Goal: Transaction & Acquisition: Subscribe to service/newsletter

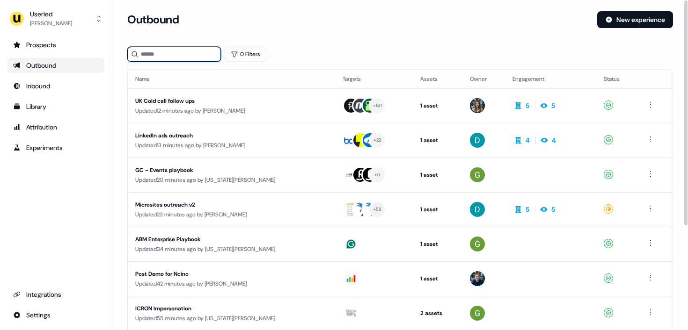
click at [155, 53] on input at bounding box center [174, 54] width 94 height 15
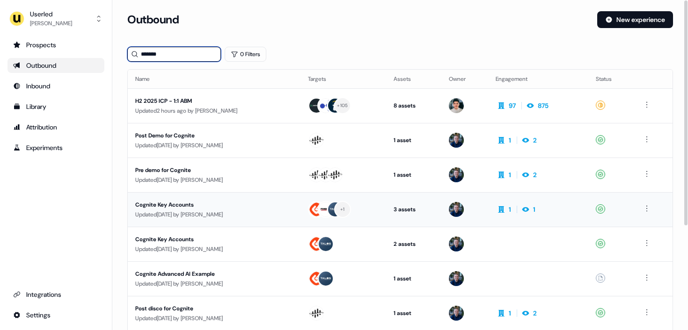
type input "*******"
click at [267, 198] on td "Cognite Key Accounts Updated [DATE] by [PERSON_NAME]" at bounding box center [214, 209] width 173 height 35
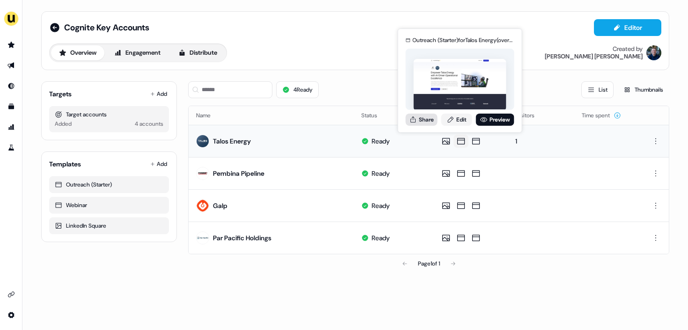
click at [428, 119] on button "Share" at bounding box center [422, 120] width 32 height 12
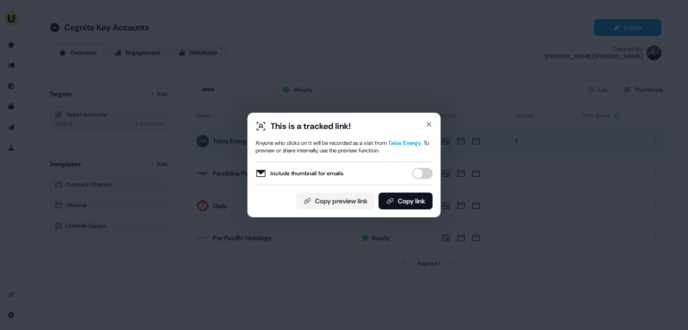
click at [387, 253] on div "This is a tracked link! Anyone who clicks on it will be recorded as a visit fro…" at bounding box center [344, 165] width 688 height 330
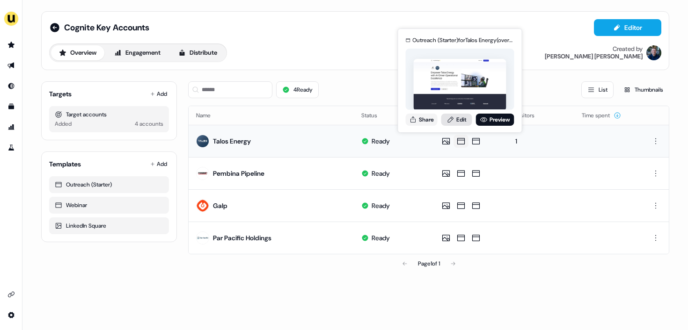
click at [458, 118] on link "Edit" at bounding box center [456, 120] width 31 height 12
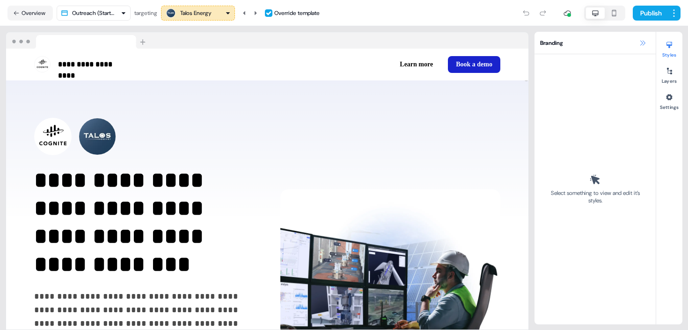
click at [643, 40] on icon at bounding box center [642, 42] width 7 height 7
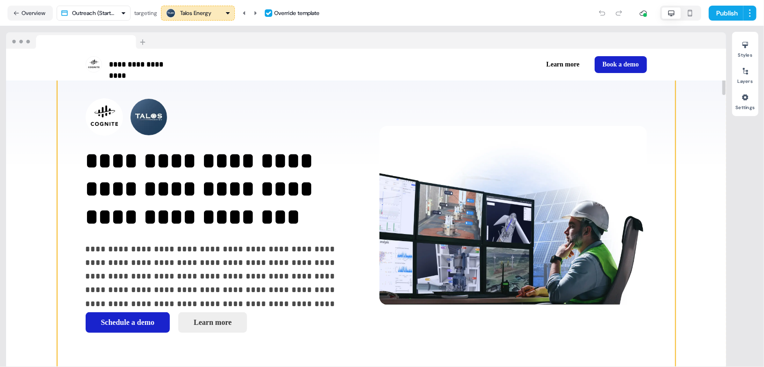
scroll to position [15, 0]
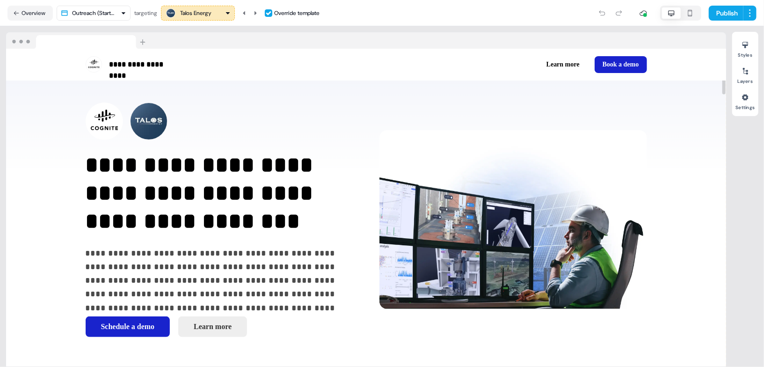
click at [688, 225] on div "Styles Layers Settings" at bounding box center [746, 197] width 26 height 330
click at [105, 14] on html "**********" at bounding box center [382, 183] width 764 height 367
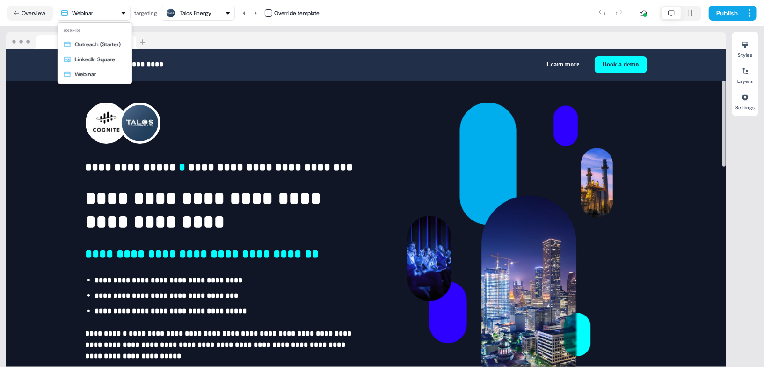
click at [95, 13] on html "**********" at bounding box center [382, 183] width 764 height 367
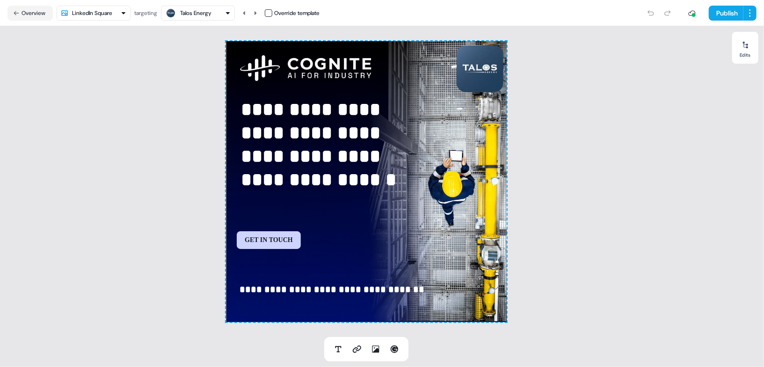
click at [92, 15] on html "**********" at bounding box center [382, 183] width 764 height 367
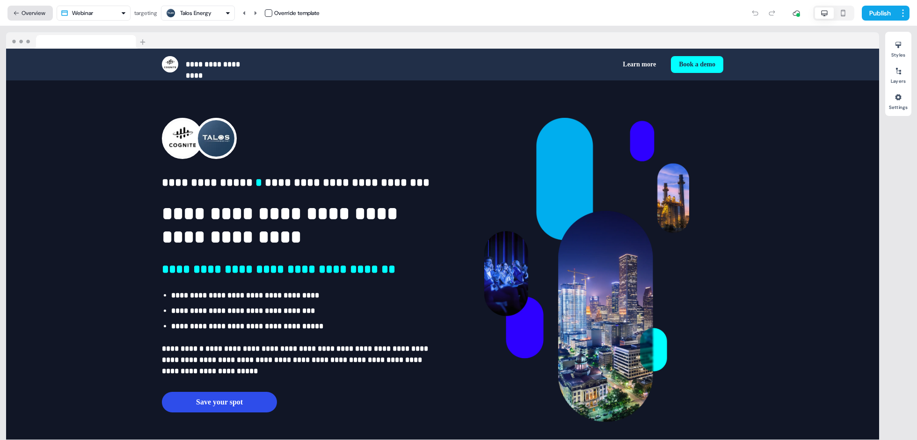
click at [30, 14] on button "Overview" at bounding box center [29, 13] width 45 height 15
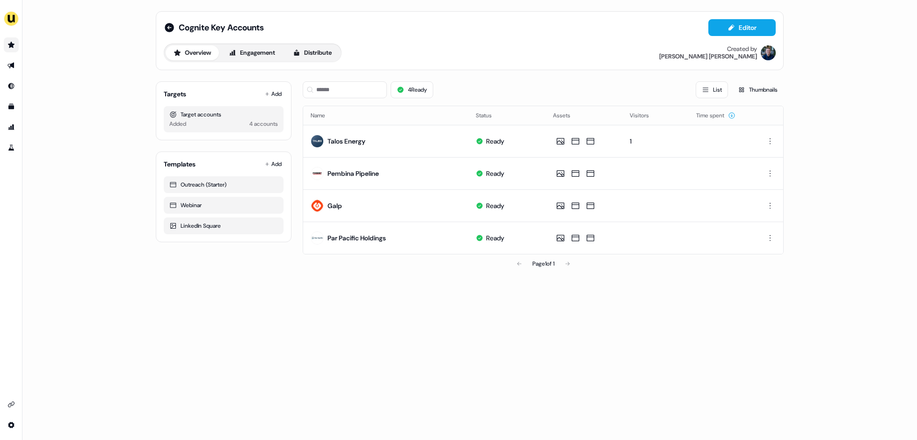
click at [9, 48] on icon "Go to prospects" at bounding box center [10, 44] width 7 height 7
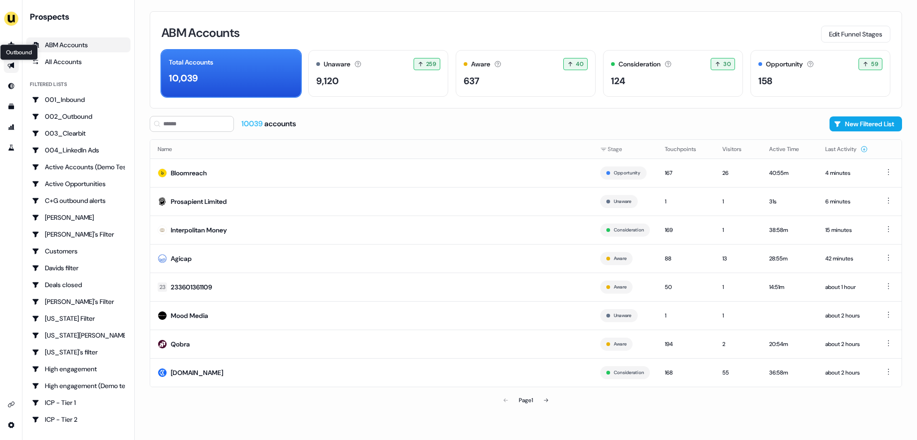
click at [13, 67] on icon "Go to outbound experience" at bounding box center [10, 66] width 7 height 6
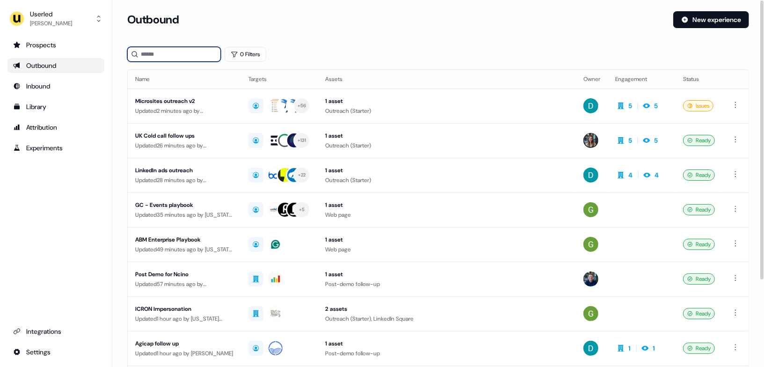
click at [172, 54] on input at bounding box center [174, 54] width 94 height 15
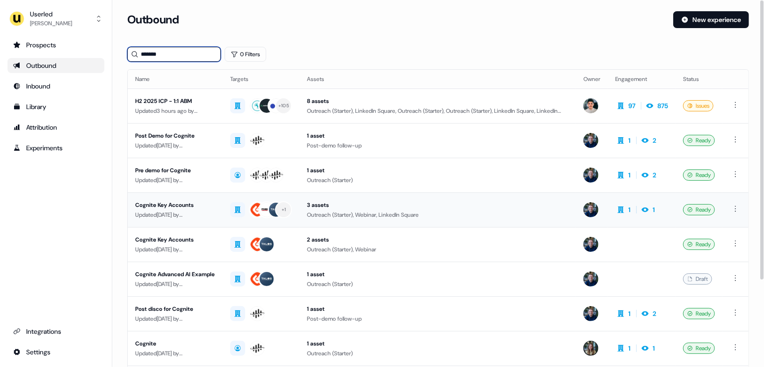
type input "*******"
click at [221, 206] on td "Cognite Key Accounts Updated [DATE] by [PERSON_NAME]" at bounding box center [175, 209] width 95 height 35
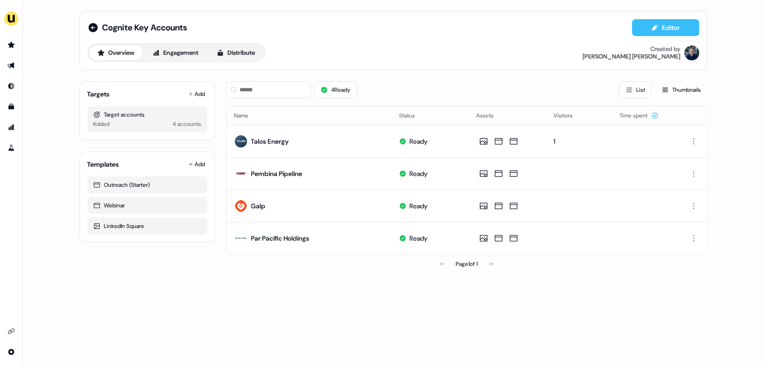
click at [655, 27] on icon at bounding box center [656, 27] width 6 height 6
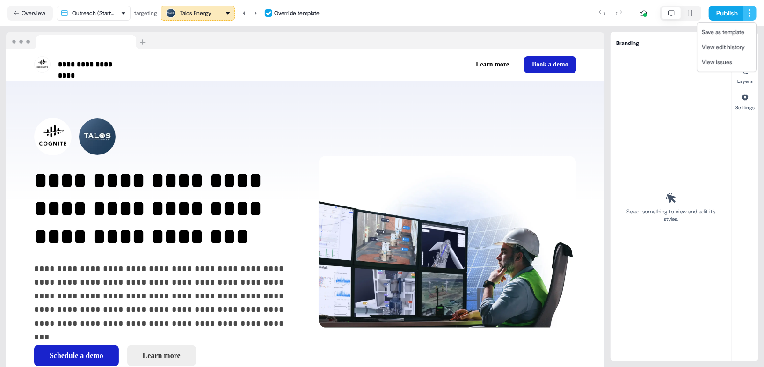
click at [688, 11] on html "**********" at bounding box center [382, 183] width 764 height 367
click at [688, 34] on span "Save as template" at bounding box center [723, 32] width 43 height 7
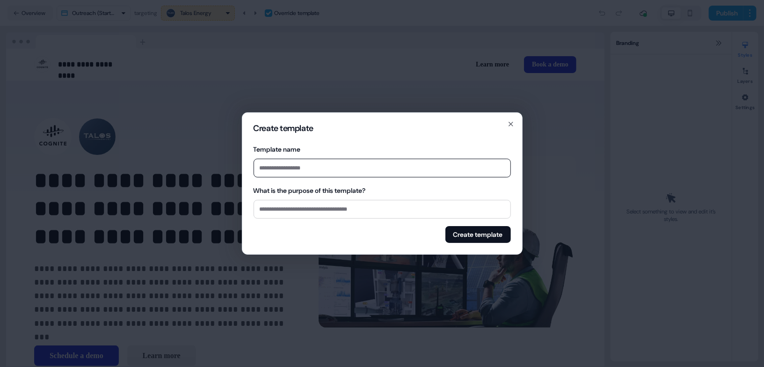
click at [507, 117] on div "Create template Template name What is the purpose of this template? Create temp…" at bounding box center [382, 183] width 281 height 142
click at [513, 126] on icon "button" at bounding box center [510, 123] width 7 height 7
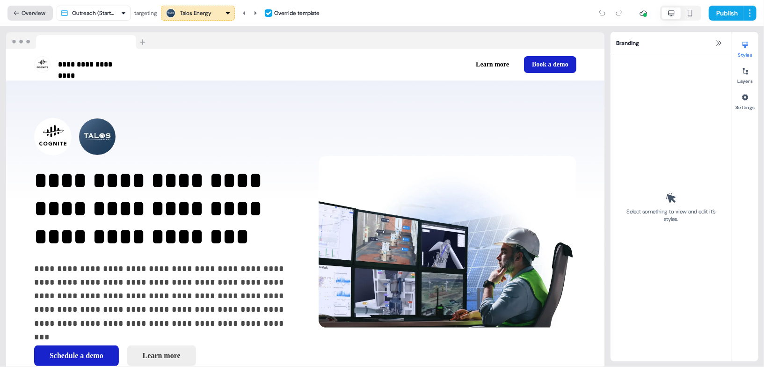
click at [28, 15] on button "Overview" at bounding box center [29, 13] width 45 height 15
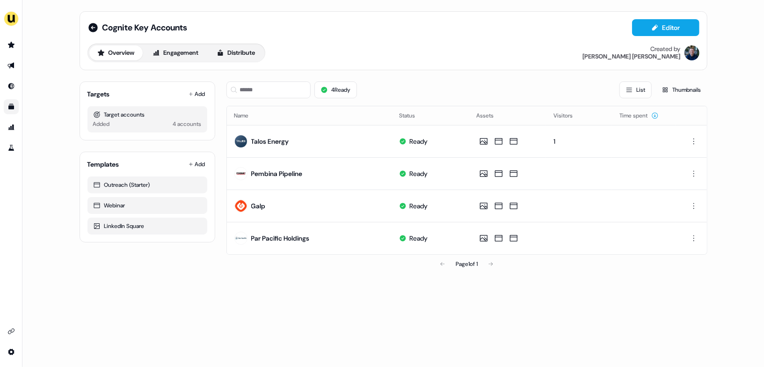
click at [12, 104] on icon "Go to templates" at bounding box center [11, 107] width 6 height 6
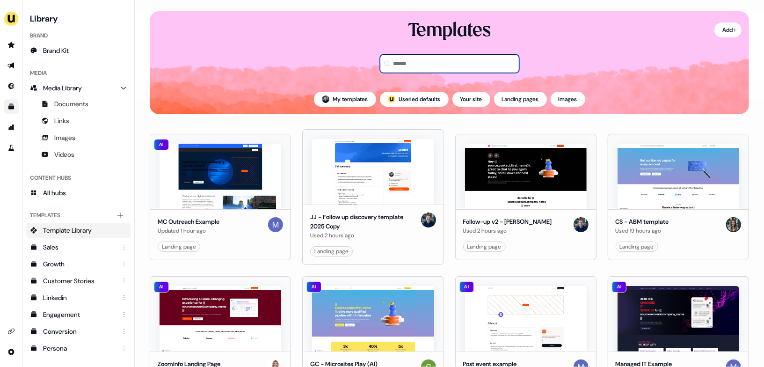
click at [412, 62] on input at bounding box center [449, 63] width 139 height 19
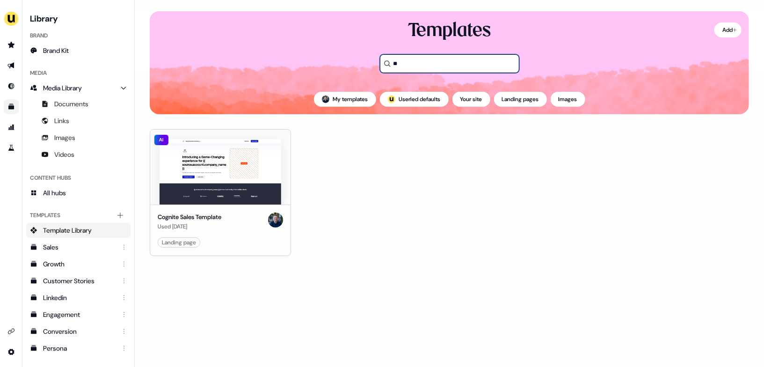
type input "*"
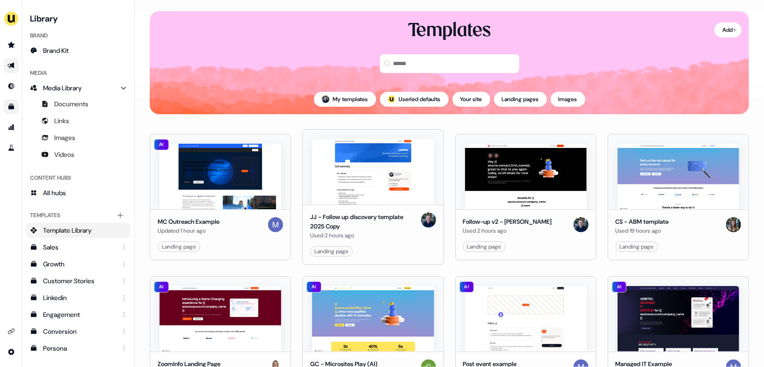
click at [12, 64] on icon "Go to outbound experience" at bounding box center [10, 66] width 7 height 6
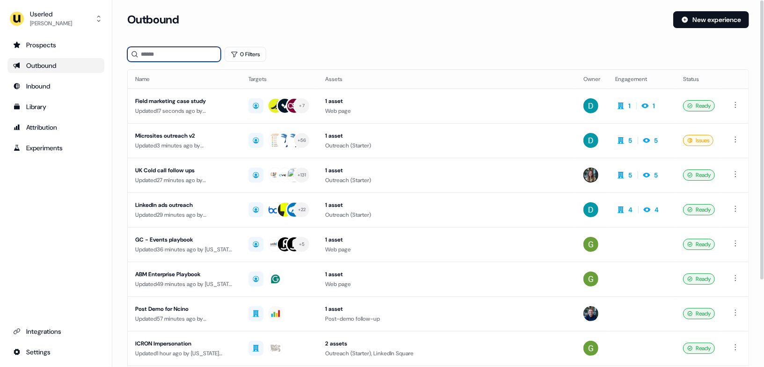
click at [186, 55] on input at bounding box center [174, 54] width 94 height 15
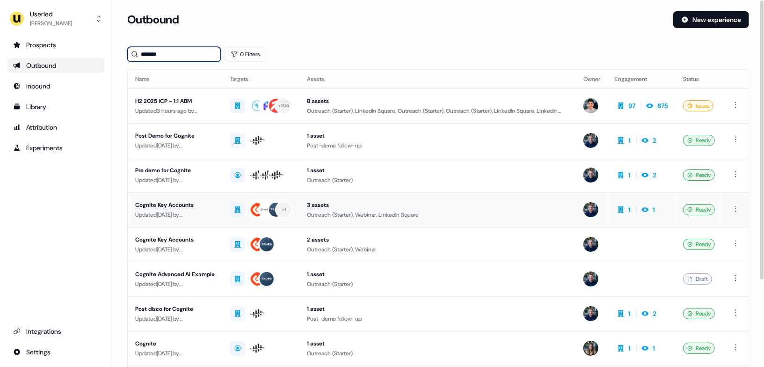
type input "*******"
click at [215, 206] on div "Cognite Key Accounts" at bounding box center [175, 204] width 80 height 9
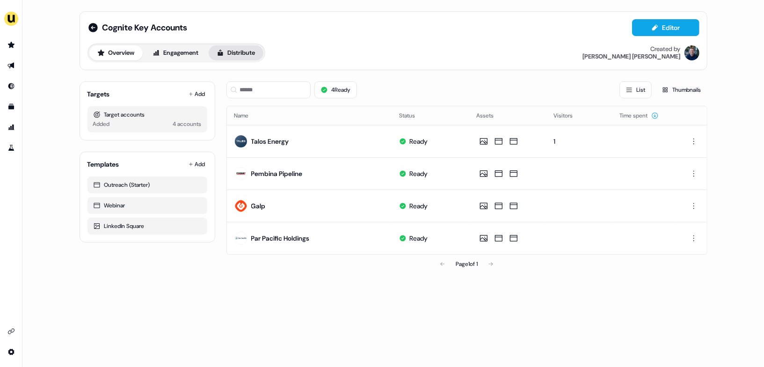
click at [242, 55] on button "Distribute" at bounding box center [236, 52] width 55 height 15
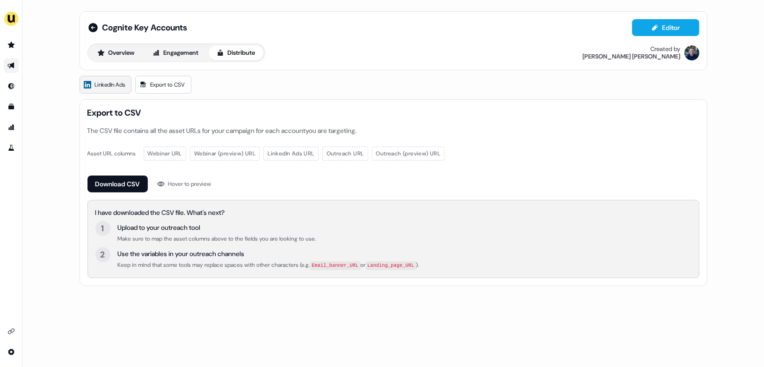
click at [113, 85] on span "LinkedIn Ads" at bounding box center [110, 84] width 30 height 9
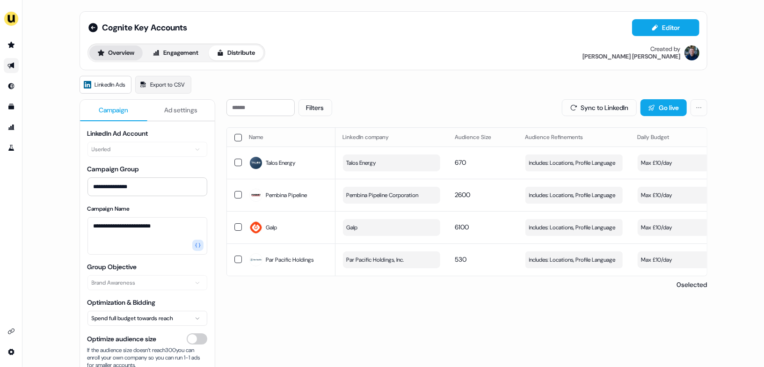
click at [114, 57] on button "Overview" at bounding box center [115, 52] width 53 height 15
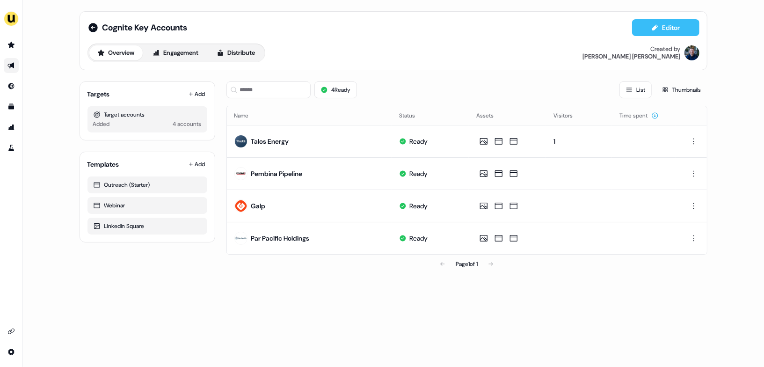
click at [680, 34] on button "Editor" at bounding box center [665, 27] width 67 height 17
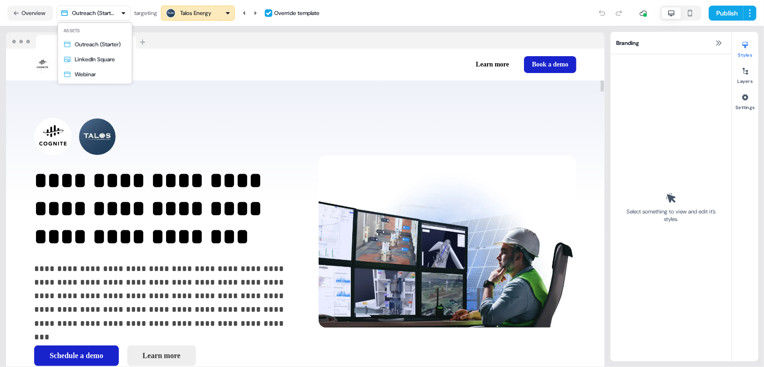
click at [87, 12] on html "**********" at bounding box center [382, 183] width 764 height 367
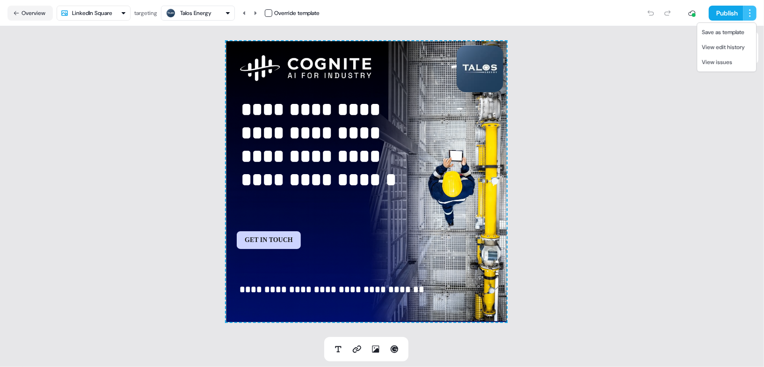
click at [688, 17] on html "**********" at bounding box center [382, 183] width 764 height 367
click at [688, 31] on span "Save as template" at bounding box center [723, 32] width 43 height 7
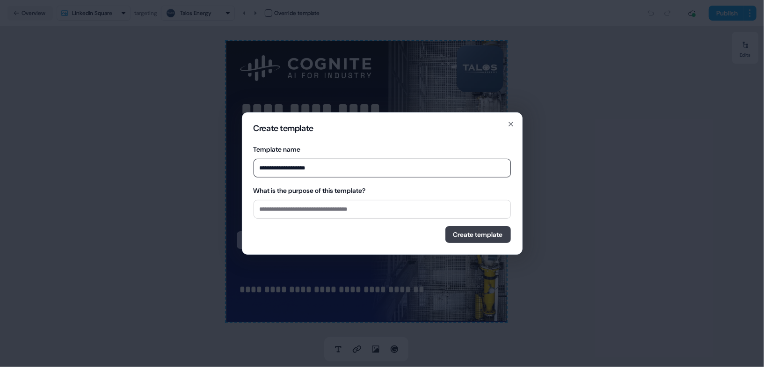
type input "**********"
click at [467, 236] on button "Create template" at bounding box center [479, 234] width 66 height 17
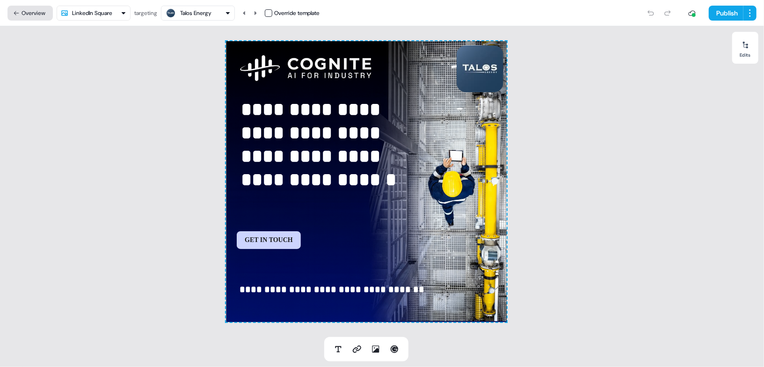
click at [19, 14] on icon at bounding box center [16, 13] width 7 height 7
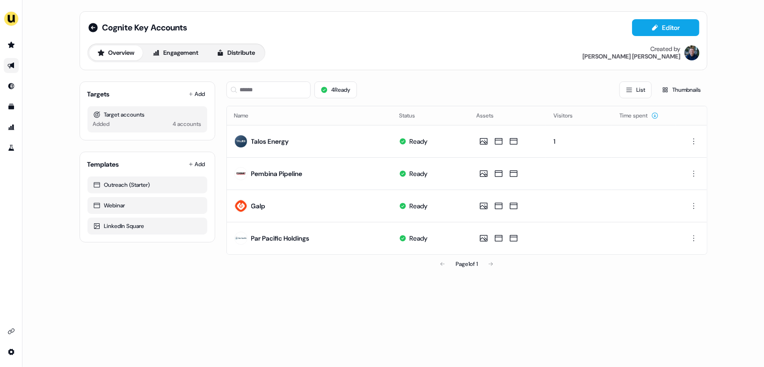
click at [10, 62] on link "Go to outbound experience" at bounding box center [11, 65] width 15 height 15
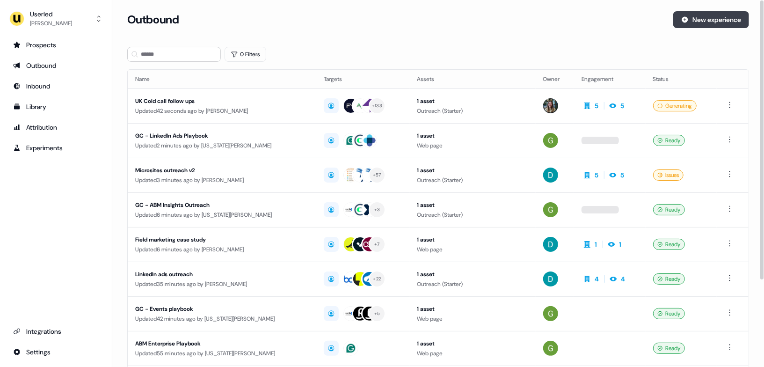
click at [688, 20] on button "New experience" at bounding box center [712, 19] width 76 height 17
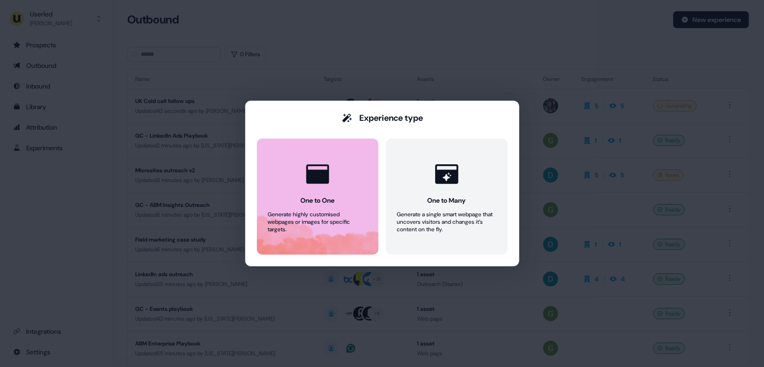
click at [330, 186] on icon at bounding box center [318, 174] width 28 height 28
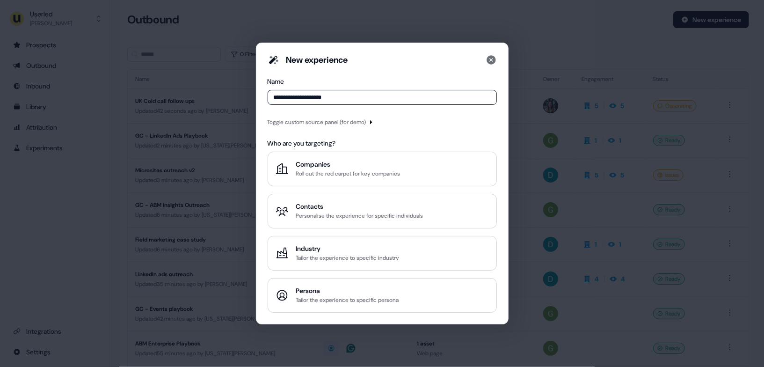
type input "**********"
click at [333, 126] on div "Toggle custom source panel (for demo)" at bounding box center [317, 121] width 99 height 9
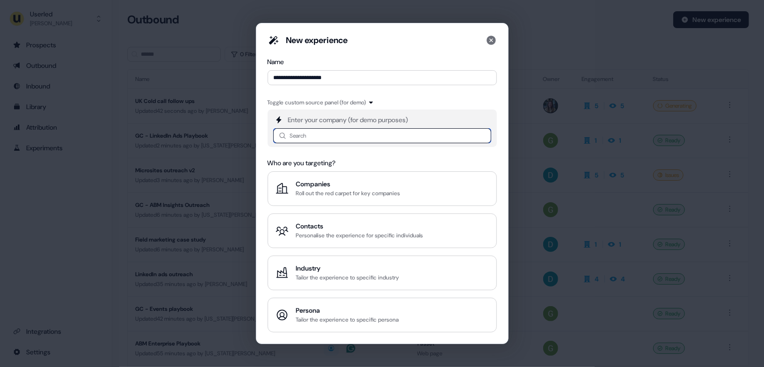
click at [323, 139] on input at bounding box center [382, 135] width 218 height 15
type input "*******"
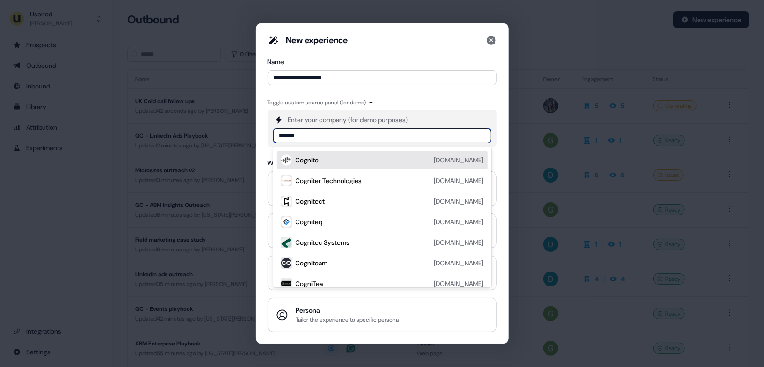
click at [336, 162] on div "Cognite [DOMAIN_NAME]" at bounding box center [390, 159] width 188 height 11
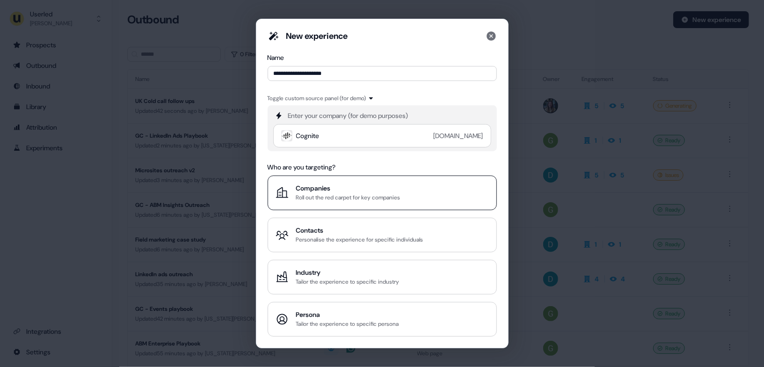
click at [353, 193] on div "Companies" at bounding box center [348, 187] width 104 height 9
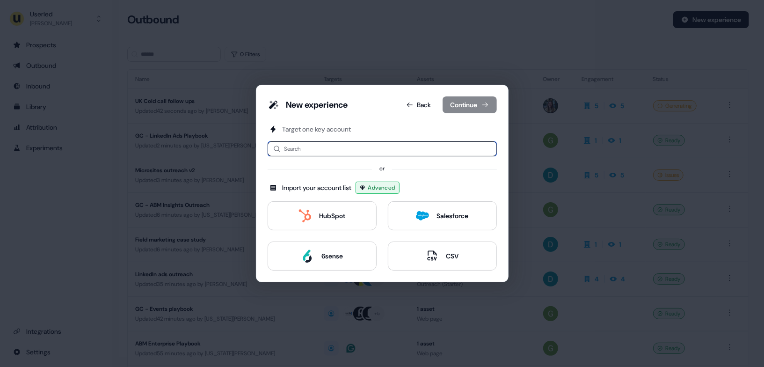
click at [321, 146] on input at bounding box center [382, 148] width 229 height 15
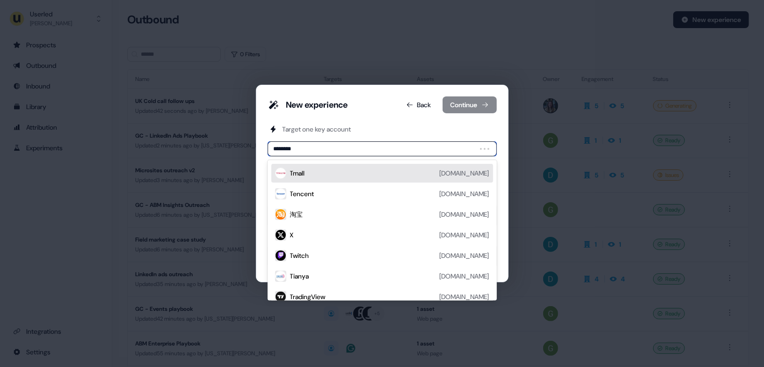
type input "*********"
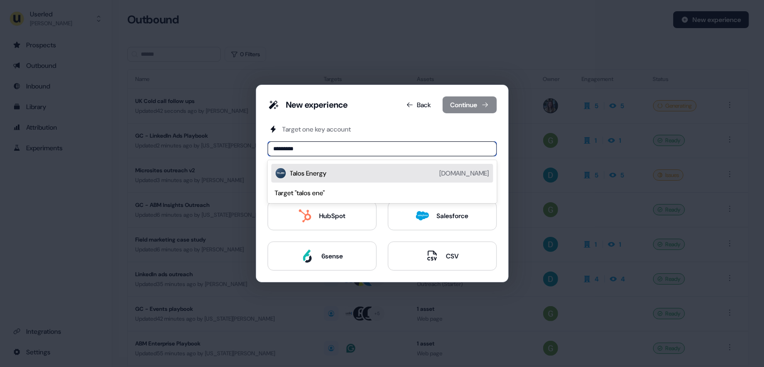
click at [306, 169] on div "Talos Energy" at bounding box center [308, 173] width 37 height 9
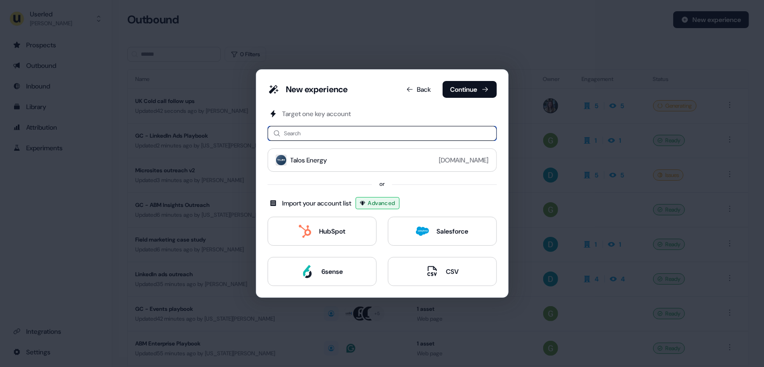
click at [317, 139] on input at bounding box center [382, 133] width 229 height 15
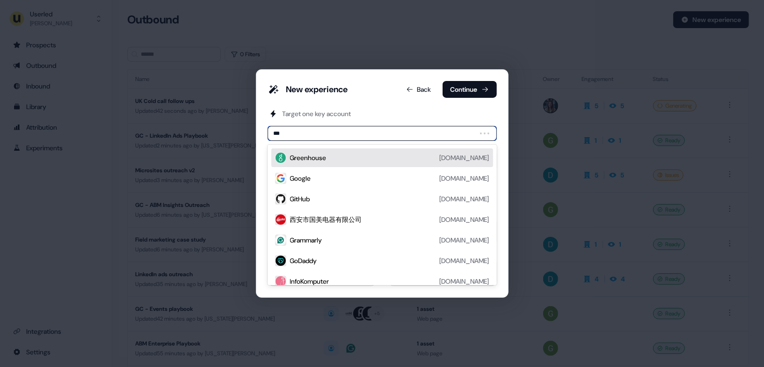
type input "****"
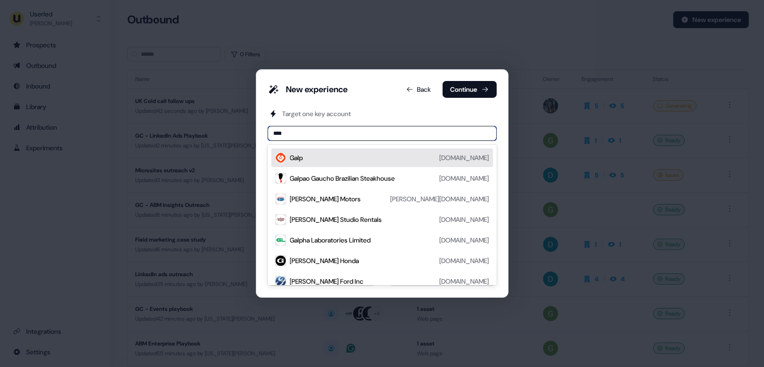
click at [318, 162] on div "Galp [DOMAIN_NAME]" at bounding box center [389, 157] width 199 height 11
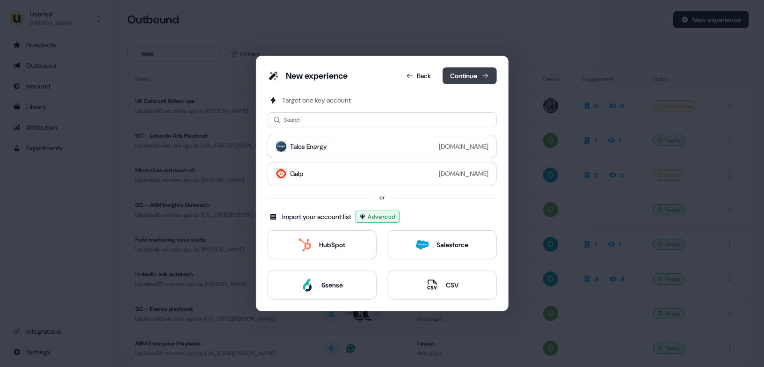
click at [477, 71] on button "Continue" at bounding box center [470, 75] width 54 height 17
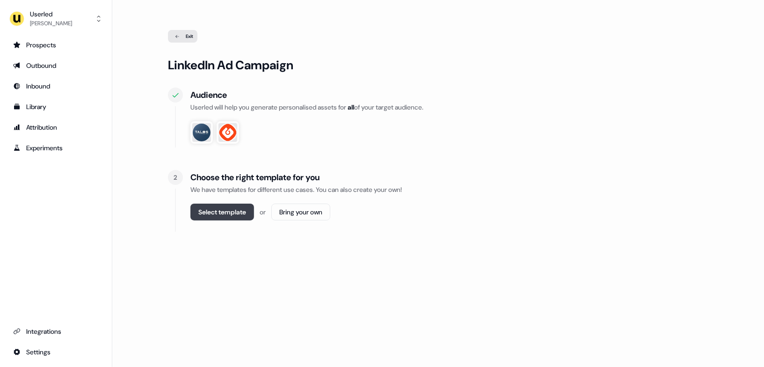
click at [237, 208] on button "Select template" at bounding box center [223, 212] width 64 height 17
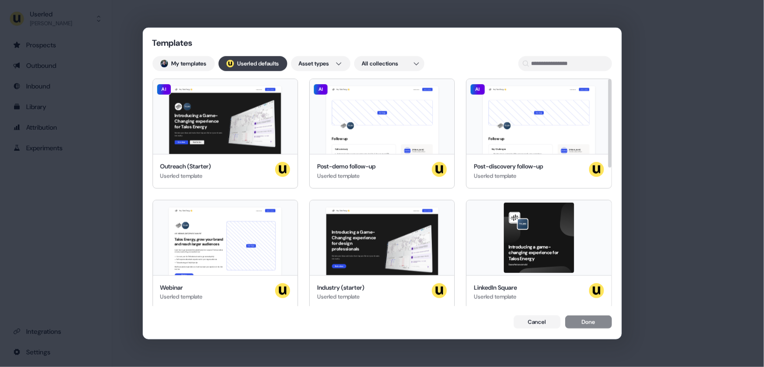
click at [257, 57] on button "; Userled defaults" at bounding box center [253, 63] width 69 height 15
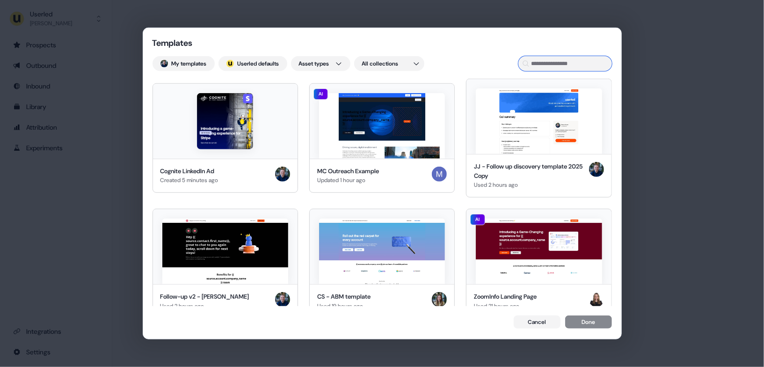
click at [559, 60] on input at bounding box center [566, 63] width 94 height 15
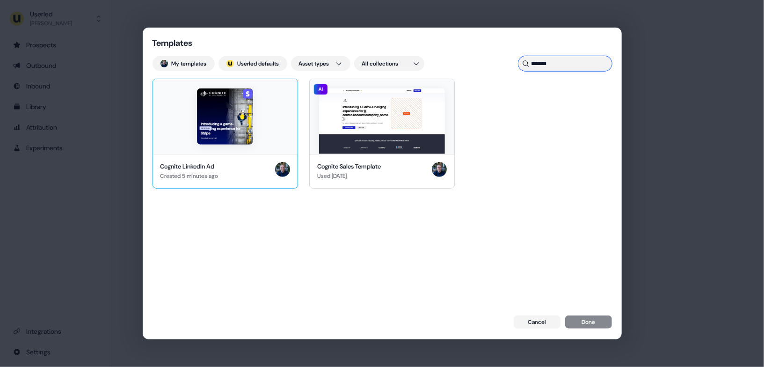
type input "*******"
click at [264, 114] on div at bounding box center [225, 116] width 145 height 75
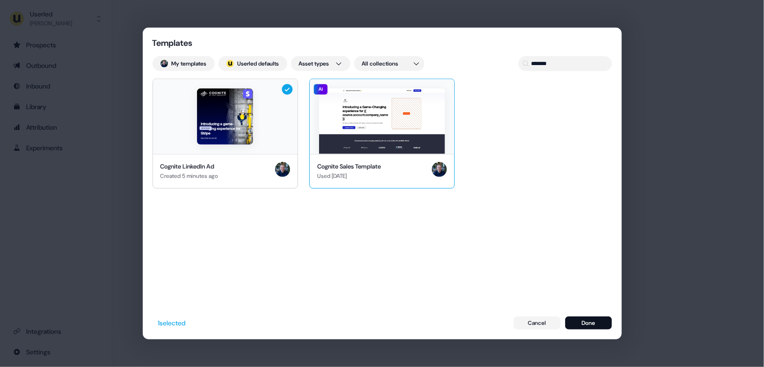
click at [360, 116] on img at bounding box center [382, 121] width 126 height 66
click at [590, 323] on button "Done" at bounding box center [588, 322] width 47 height 13
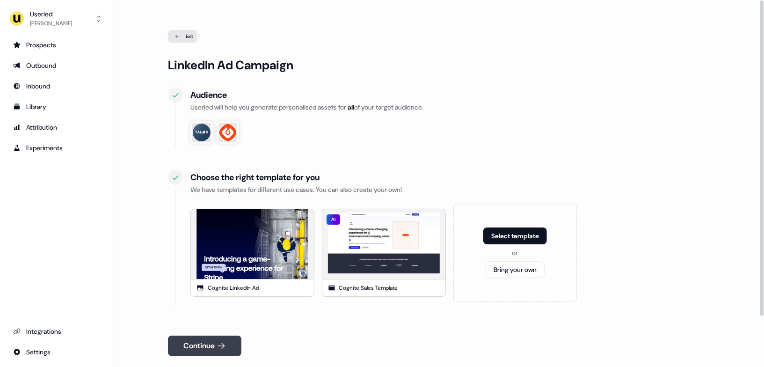
click at [210, 330] on button "Continue" at bounding box center [204, 346] width 73 height 21
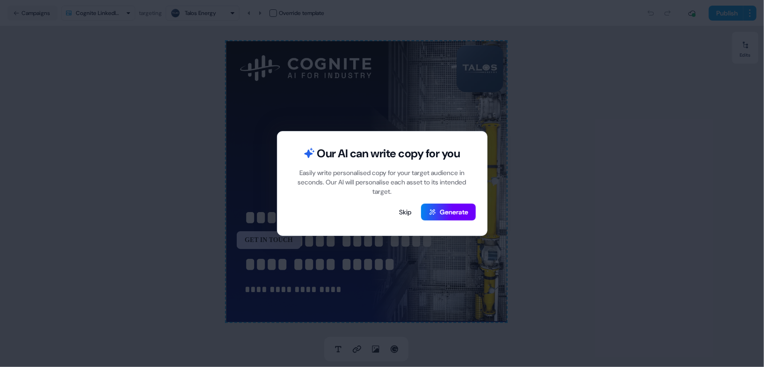
click at [438, 212] on button "Generate" at bounding box center [448, 212] width 55 height 17
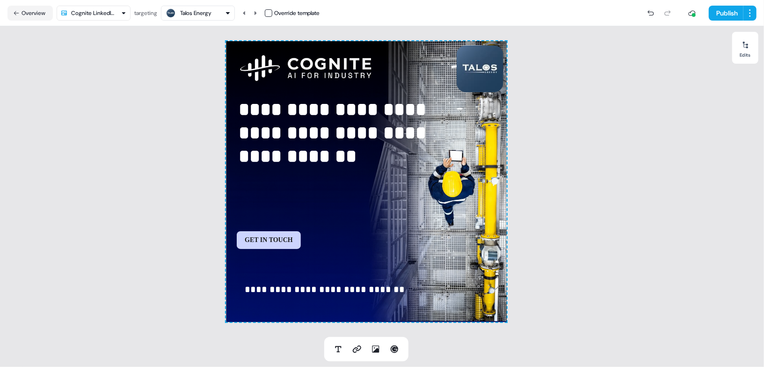
click at [203, 13] on div "Talos Energy" at bounding box center [195, 12] width 31 height 9
click at [203, 64] on div "Galp" at bounding box center [200, 70] width 62 height 13
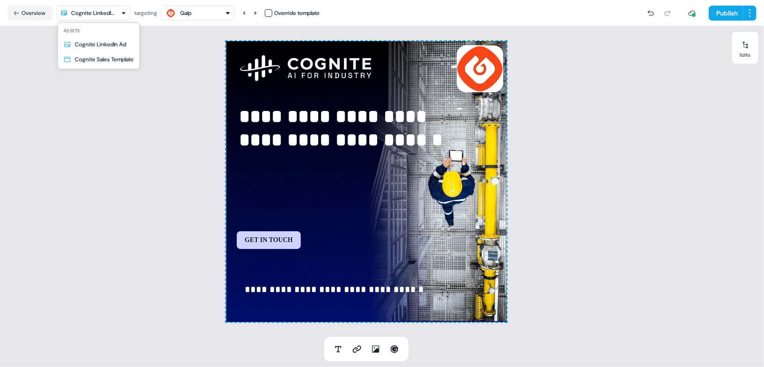
click at [105, 18] on html "**********" at bounding box center [382, 183] width 764 height 367
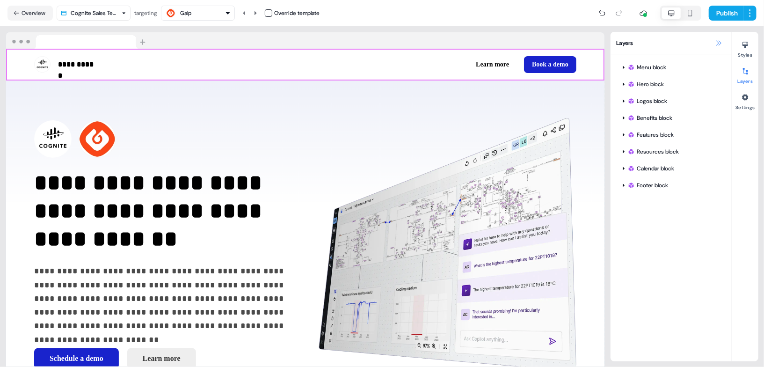
click at [688, 44] on icon at bounding box center [718, 42] width 7 height 7
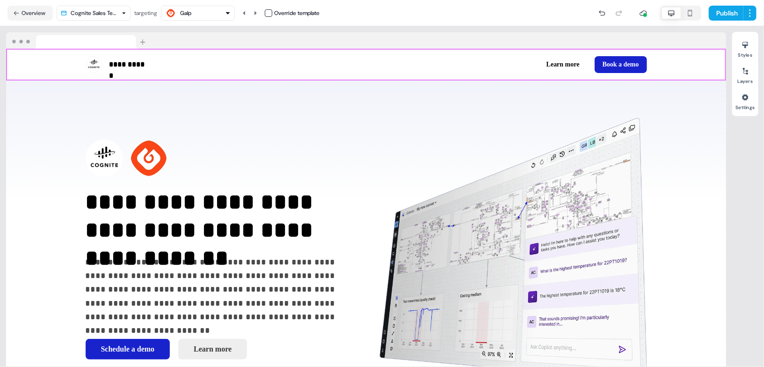
click at [183, 15] on div "Galp" at bounding box center [185, 12] width 11 height 9
click at [199, 51] on div "Talos Energy" at bounding box center [201, 51] width 31 height 9
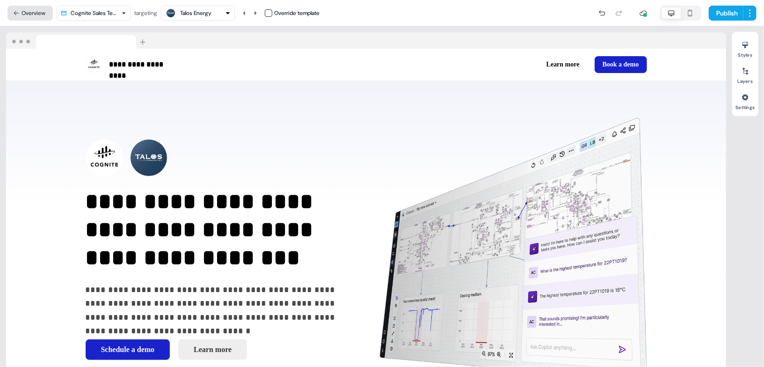
click at [36, 14] on button "Overview" at bounding box center [29, 13] width 45 height 15
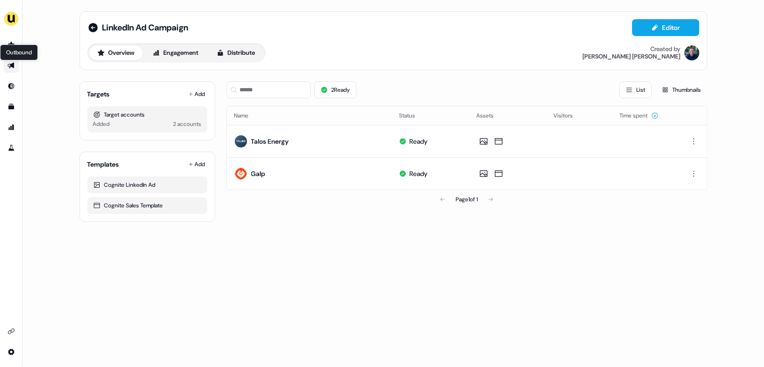
click at [13, 63] on icon "Go to outbound experience" at bounding box center [10, 66] width 7 height 6
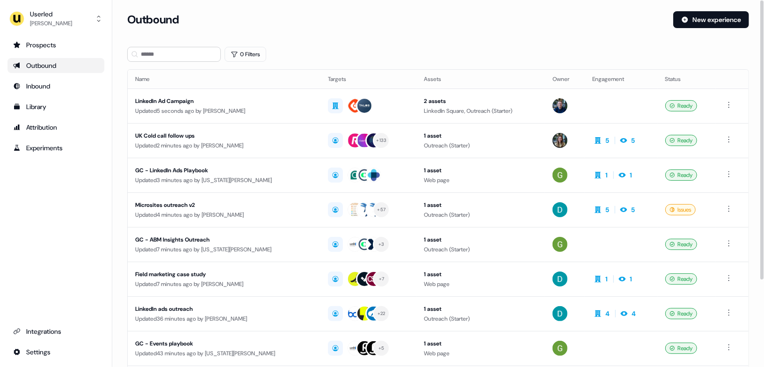
click at [54, 59] on link "Outbound" at bounding box center [55, 65] width 97 height 15
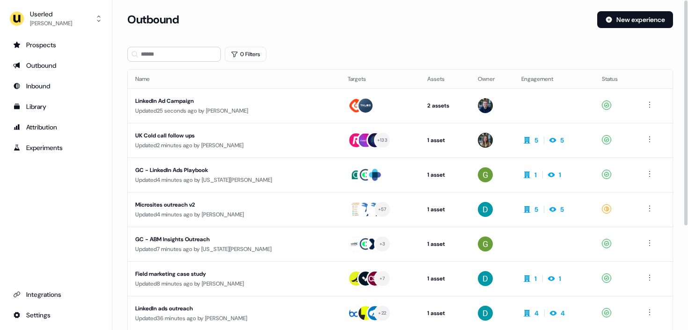
click at [391, 37] on div "Outbound New experience" at bounding box center [400, 25] width 546 height 28
click at [633, 22] on button "New experience" at bounding box center [635, 19] width 76 height 17
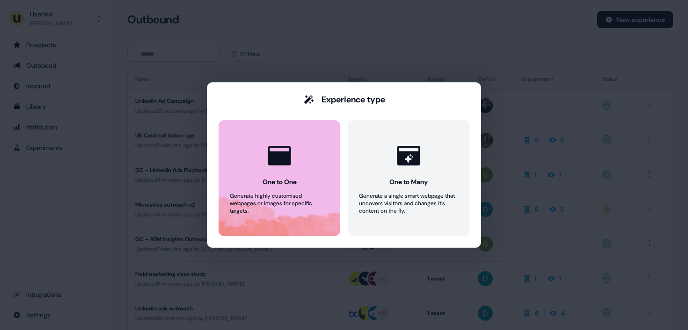
click at [284, 169] on icon at bounding box center [279, 156] width 28 height 28
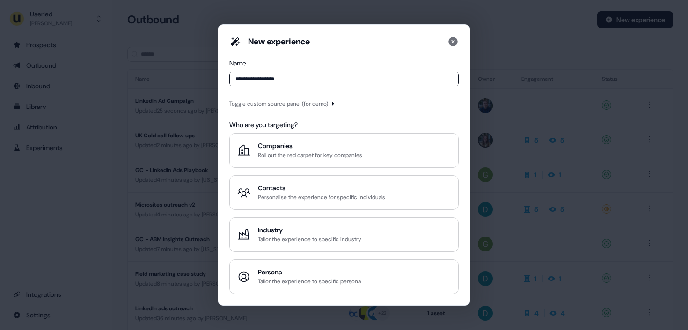
type input "**********"
click at [260, 104] on div "Toggle custom source panel (for demo)" at bounding box center [278, 103] width 99 height 9
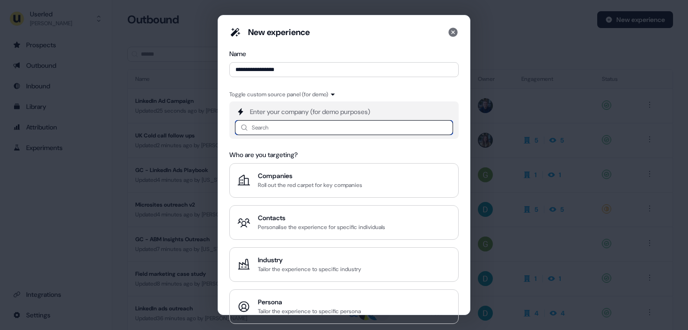
click at [265, 127] on input at bounding box center [344, 127] width 218 height 15
type input "*******"
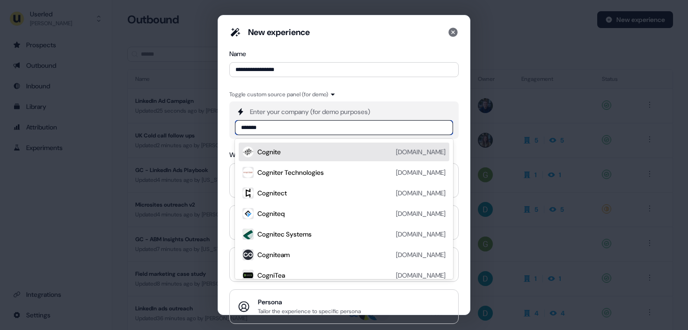
click at [300, 154] on div "Cognite [DOMAIN_NAME]" at bounding box center [351, 152] width 188 height 11
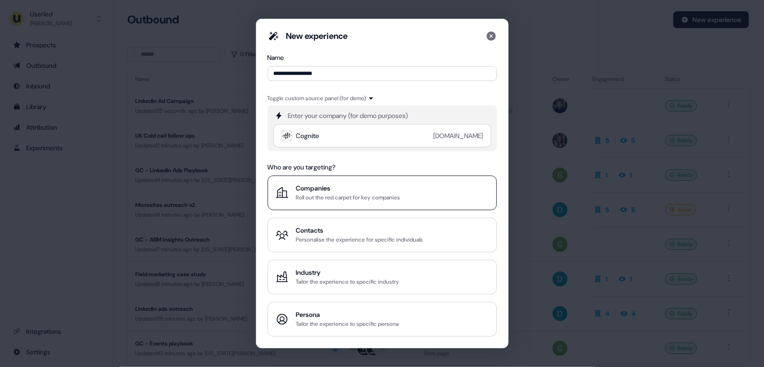
click at [341, 190] on div "Companies" at bounding box center [348, 187] width 104 height 9
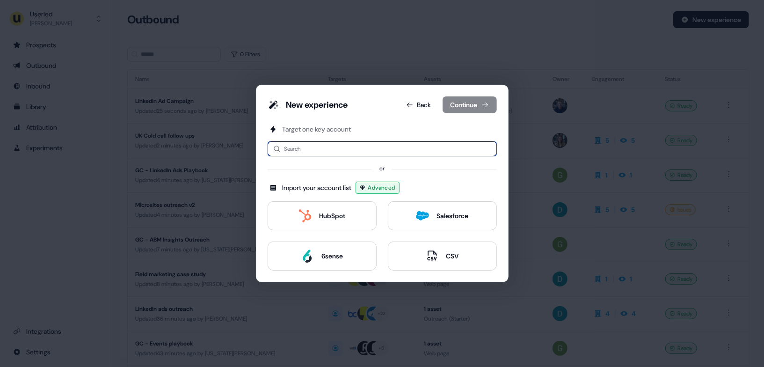
click at [300, 145] on input at bounding box center [382, 148] width 229 height 15
type input "*********"
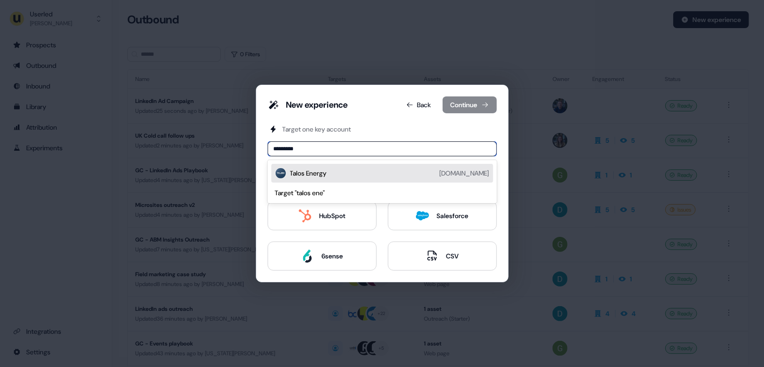
click at [301, 178] on div "Talos Energy" at bounding box center [308, 173] width 37 height 9
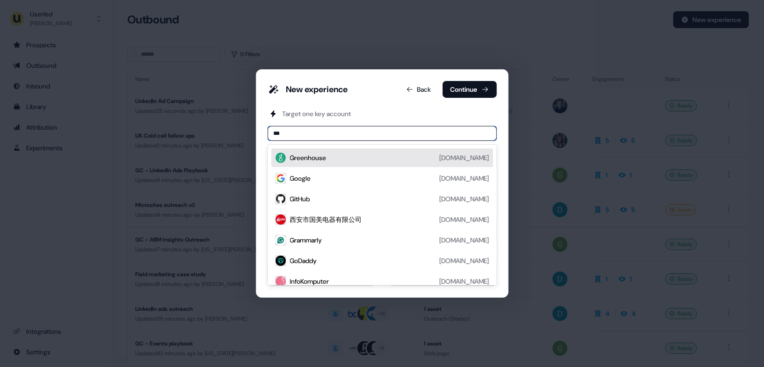
type input "****"
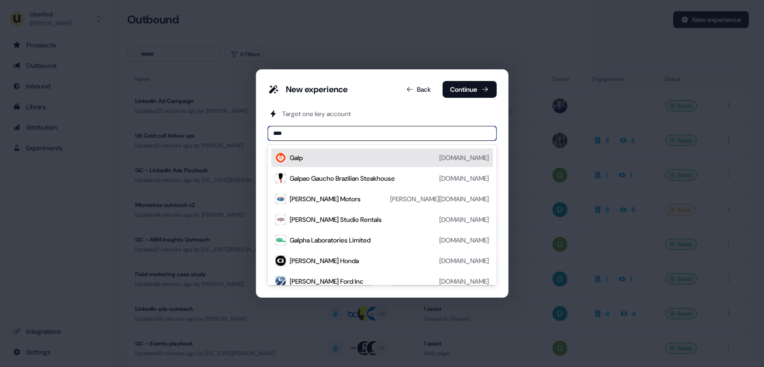
click at [327, 160] on div "Galp [DOMAIN_NAME]" at bounding box center [389, 157] width 199 height 11
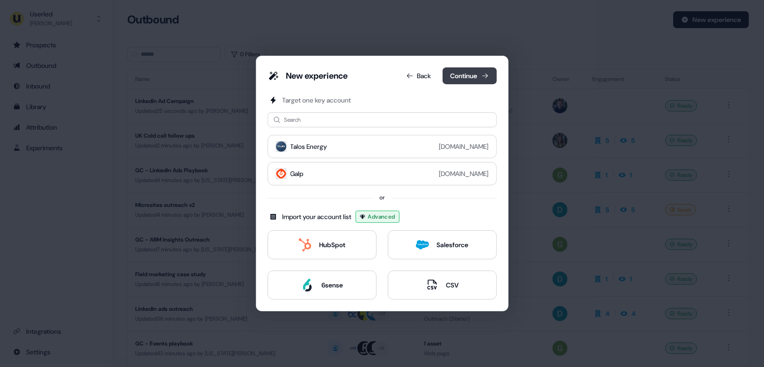
click at [468, 73] on button "Continue" at bounding box center [470, 75] width 54 height 17
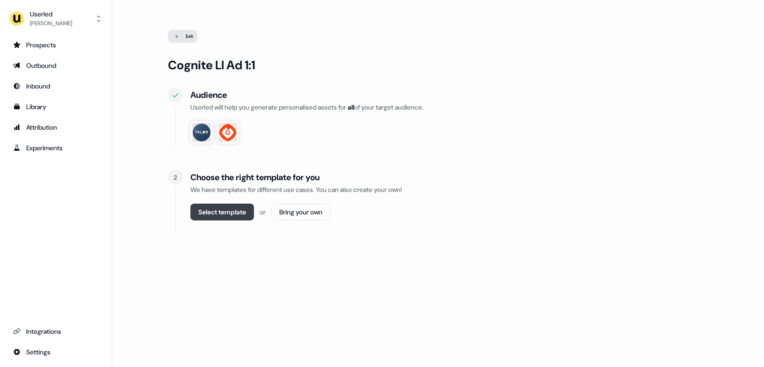
click at [224, 214] on button "Select template" at bounding box center [223, 212] width 64 height 17
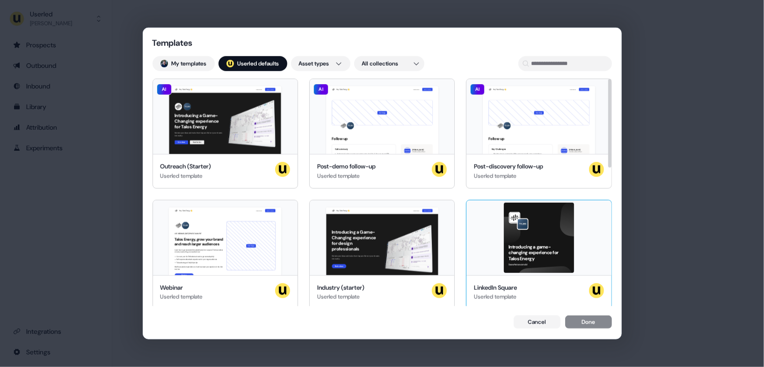
click at [542, 232] on div "Introducing a game-changing experience for Talos Energy See what we can do!" at bounding box center [539, 237] width 145 height 75
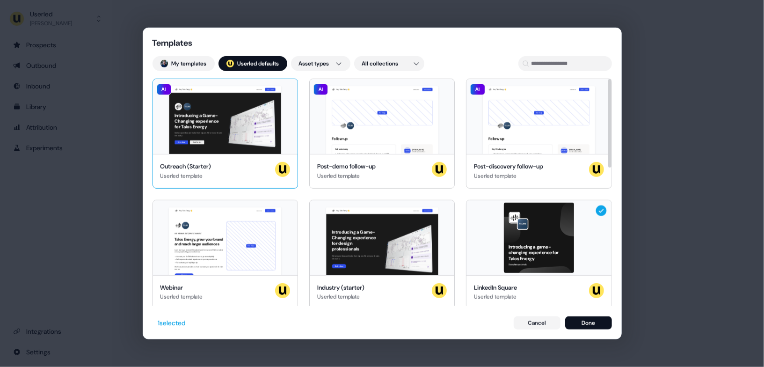
click at [218, 126] on div "Hey Talos Energy 👋 Learn more Book a demo Introducing a Game-Changing experienc…" at bounding box center [225, 116] width 145 height 75
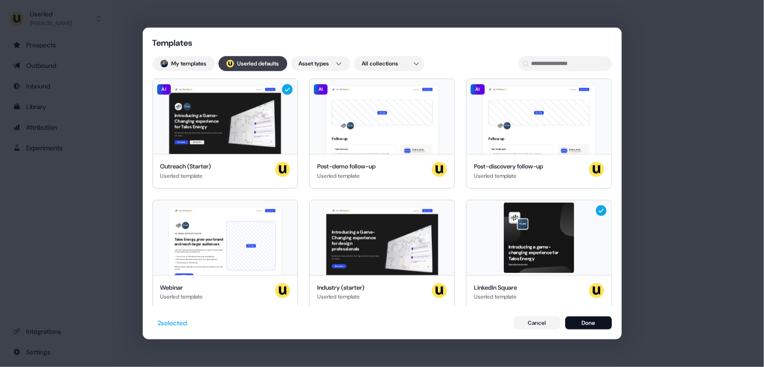
click at [257, 63] on button "; Userled defaults" at bounding box center [253, 63] width 69 height 15
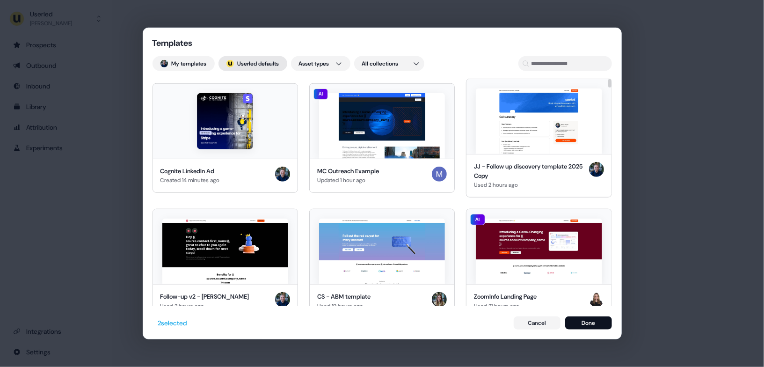
click at [253, 66] on button "; Userled defaults" at bounding box center [253, 63] width 69 height 15
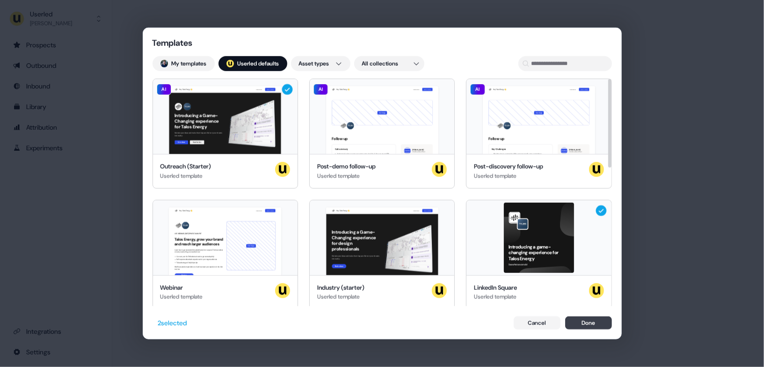
click at [585, 324] on button "Done" at bounding box center [588, 322] width 47 height 13
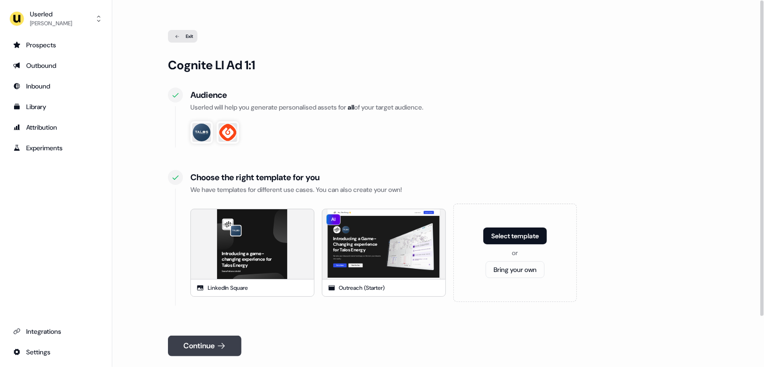
click at [205, 330] on button "Continue" at bounding box center [204, 346] width 73 height 21
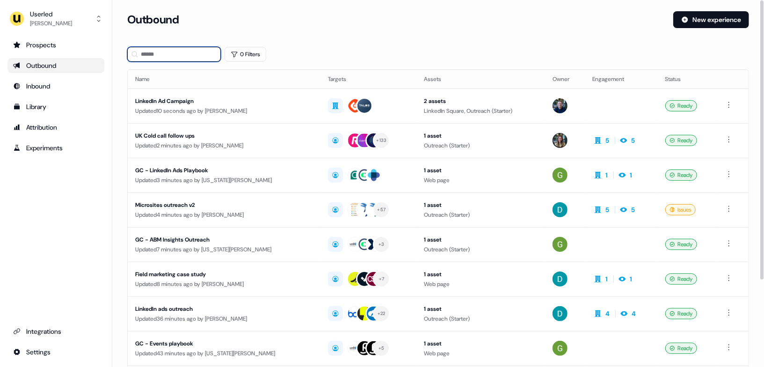
click at [173, 59] on input at bounding box center [174, 54] width 94 height 15
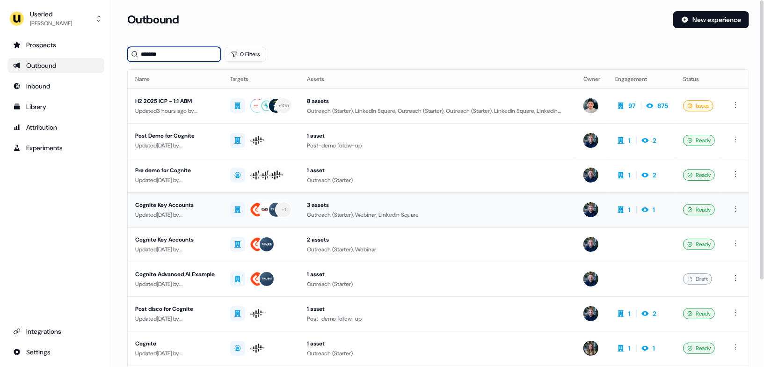
type input "*******"
click at [221, 207] on td "Cognite Key Accounts Updated [DATE] by [PERSON_NAME]" at bounding box center [175, 209] width 95 height 35
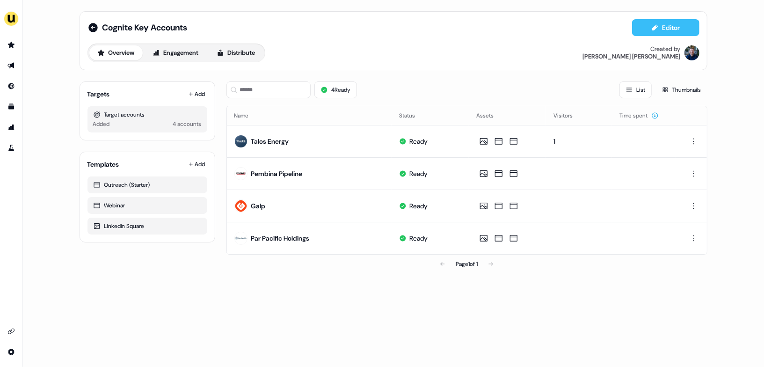
click at [664, 28] on button "Editor" at bounding box center [665, 27] width 67 height 17
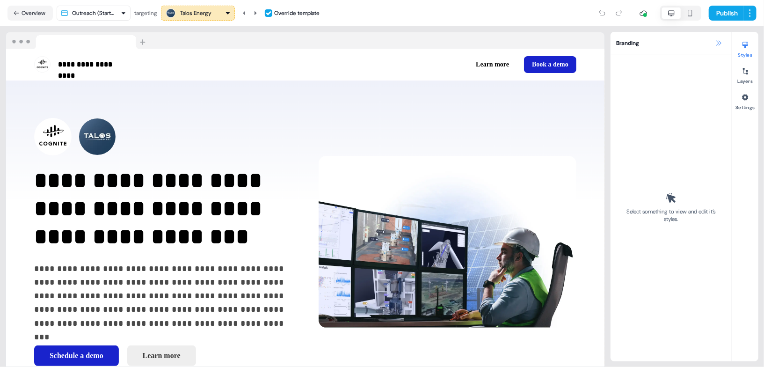
click at [722, 44] on icon at bounding box center [718, 42] width 7 height 7
click at [719, 40] on icon at bounding box center [718, 42] width 7 height 7
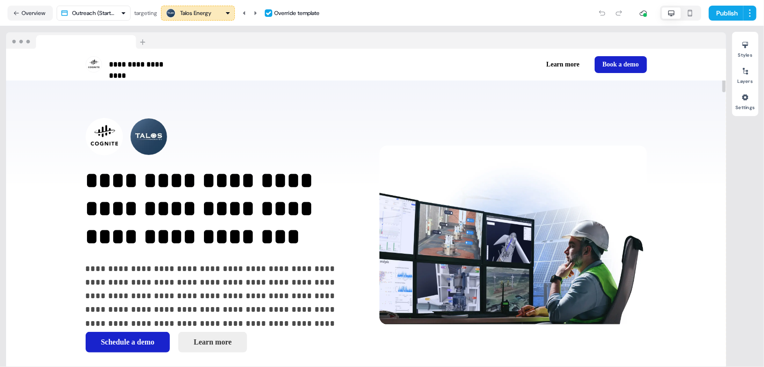
click at [202, 14] on div "Talos Energy" at bounding box center [195, 12] width 31 height 9
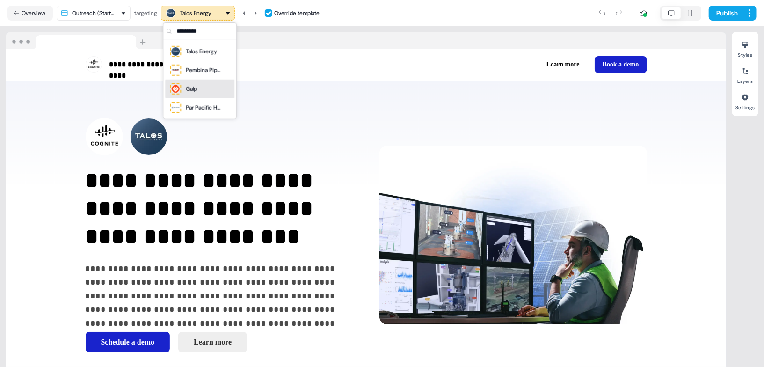
click at [206, 90] on div "Galp" at bounding box center [200, 88] width 62 height 13
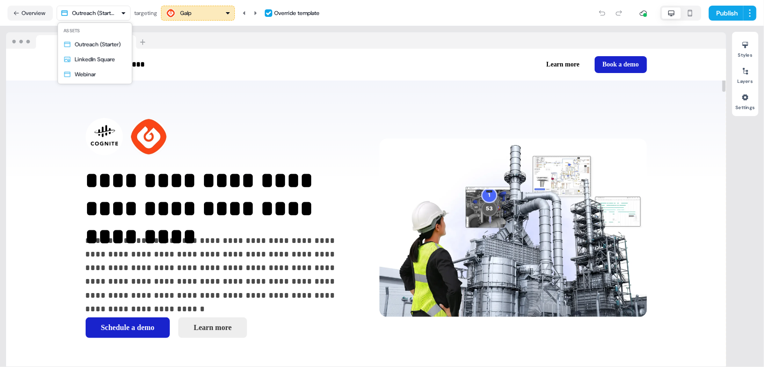
click at [88, 11] on html "**********" at bounding box center [382, 183] width 764 height 367
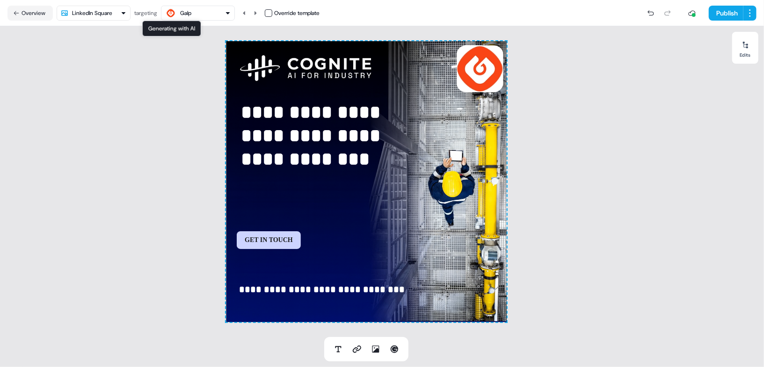
click at [183, 7] on div "Generating with AI Generating with AI Galp" at bounding box center [178, 12] width 26 height 11
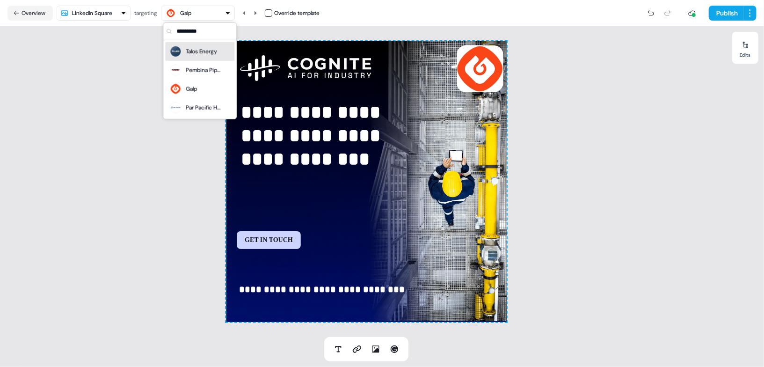
click at [203, 47] on div "Talos Energy" at bounding box center [201, 51] width 31 height 9
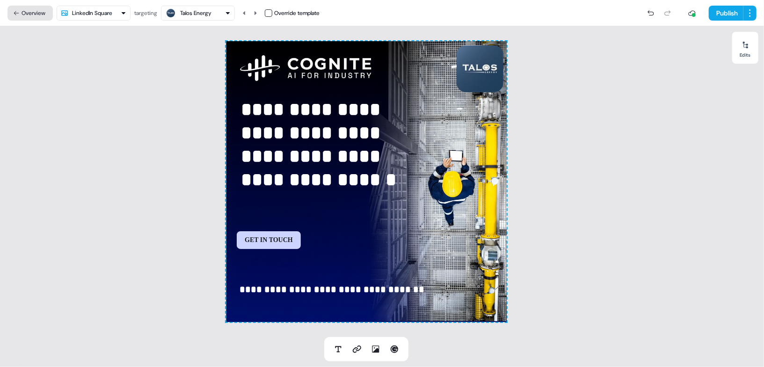
click at [30, 14] on button "Overview" at bounding box center [29, 13] width 45 height 15
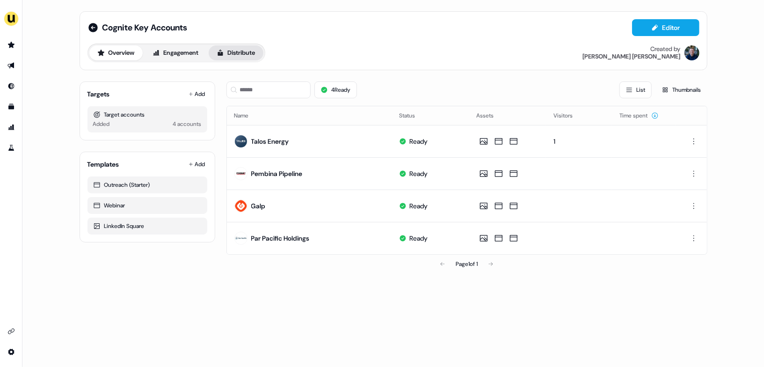
click at [243, 51] on button "Distribute" at bounding box center [236, 52] width 55 height 15
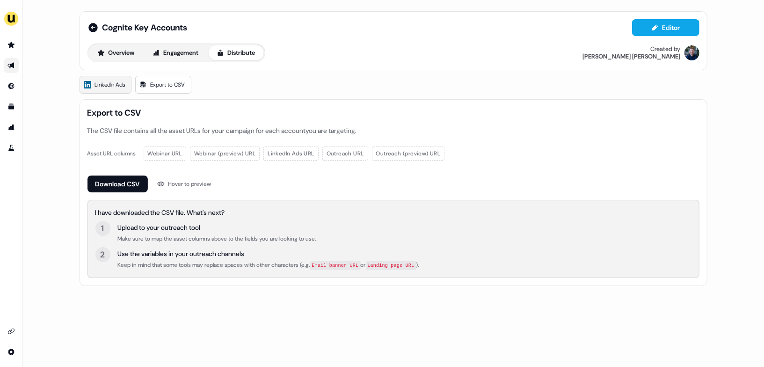
click at [120, 76] on link "LinkedIn Ads" at bounding box center [106, 85] width 52 height 18
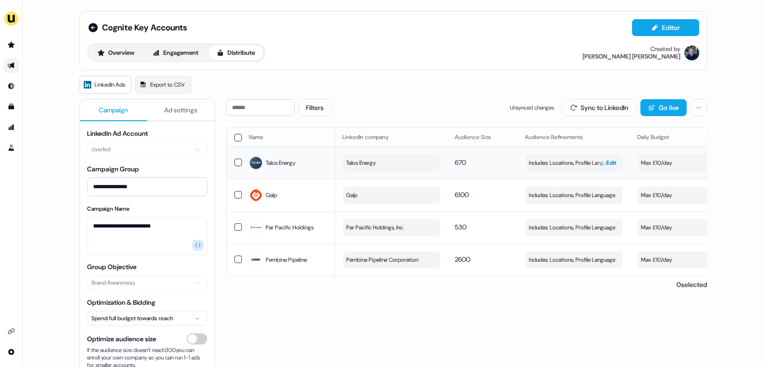
click at [568, 161] on span "Includes: Locations, Profile Language" at bounding box center [572, 162] width 87 height 9
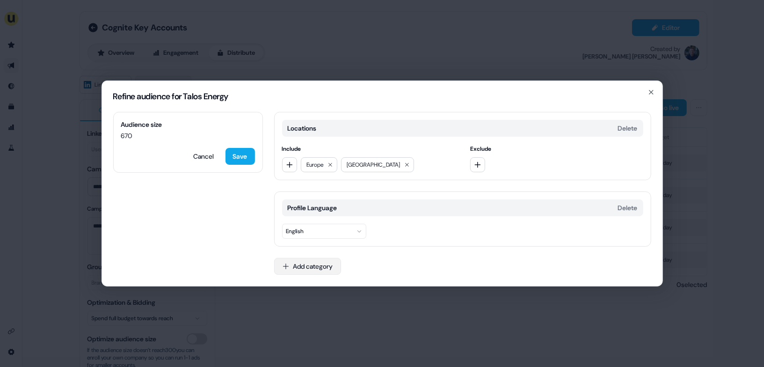
click at [313, 264] on button "Add category" at bounding box center [307, 266] width 67 height 17
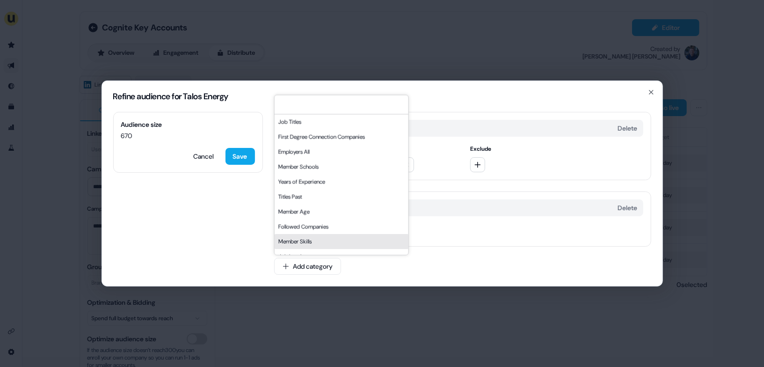
click at [441, 318] on div "Refine audience for Talos Energy Audience size 670 Cancel Save Locations Delete…" at bounding box center [382, 183] width 764 height 367
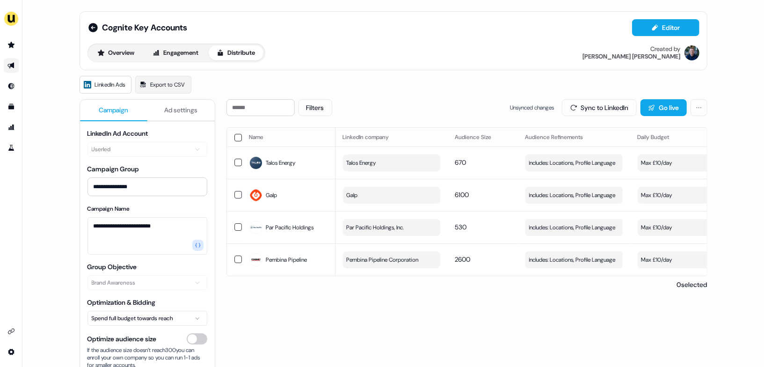
click at [237, 136] on button "button" at bounding box center [238, 137] width 7 height 7
click at [633, 104] on button "Update Daily Budget" at bounding box center [646, 107] width 85 height 17
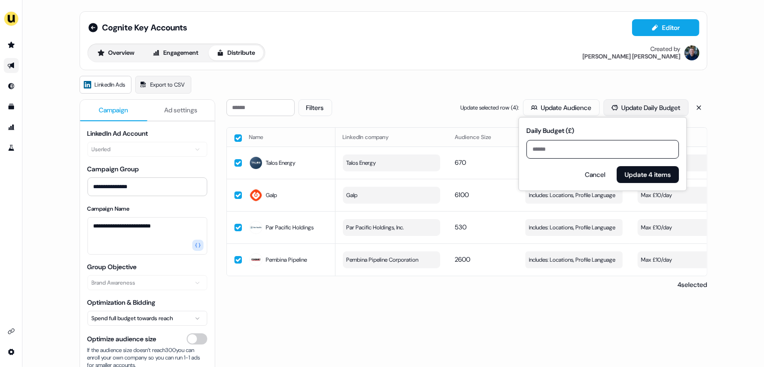
click at [632, 105] on button "Update Daily Budget" at bounding box center [646, 107] width 85 height 17
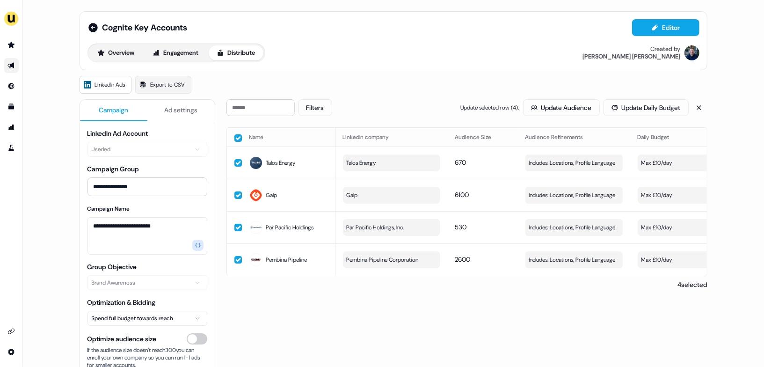
scroll to position [39, 0]
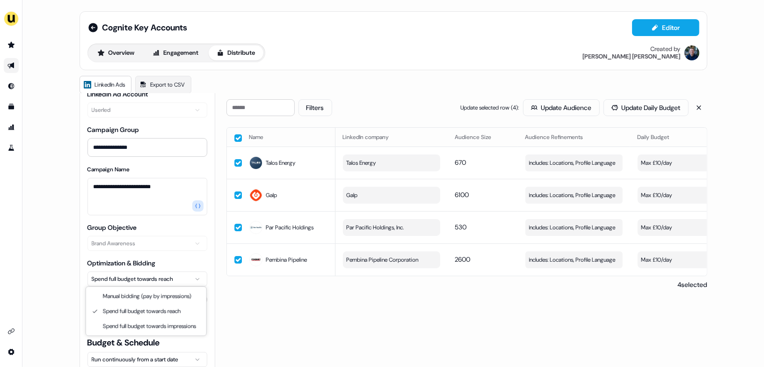
click at [165, 274] on html "**********" at bounding box center [382, 183] width 764 height 367
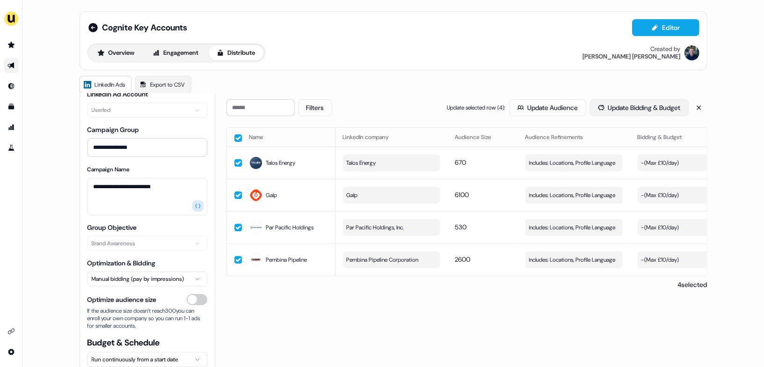
click at [620, 106] on button "Update Bidding & Budget" at bounding box center [639, 107] width 99 height 17
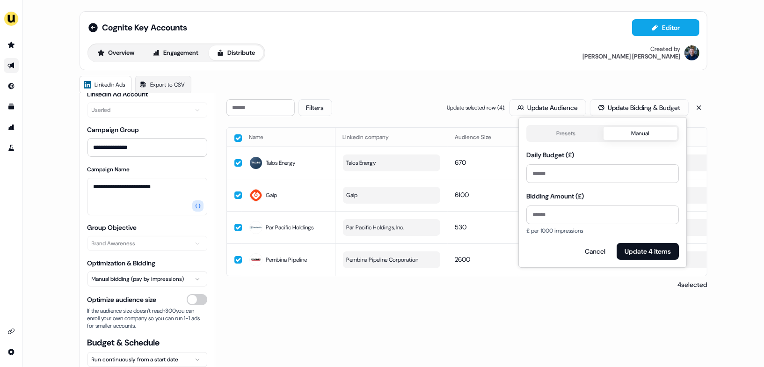
click at [565, 138] on button "Presets" at bounding box center [565, 133] width 75 height 13
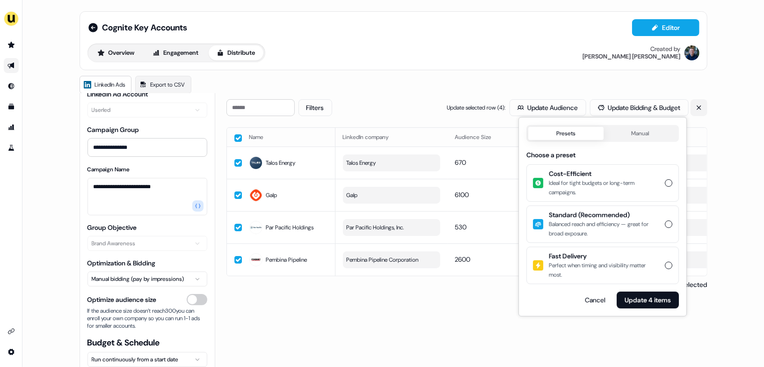
click at [698, 108] on icon at bounding box center [699, 107] width 7 height 7
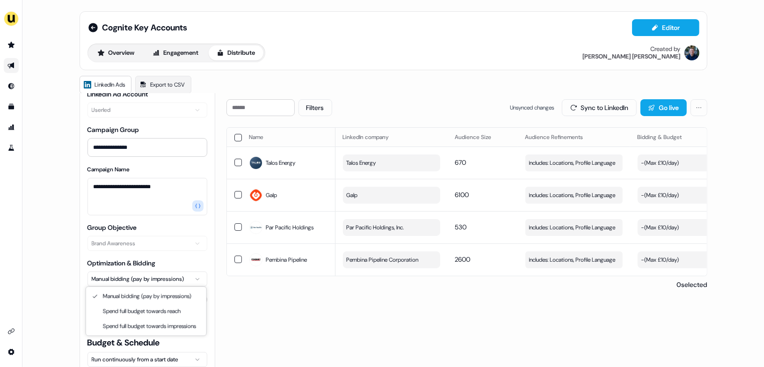
click at [147, 278] on html "**********" at bounding box center [382, 183] width 764 height 367
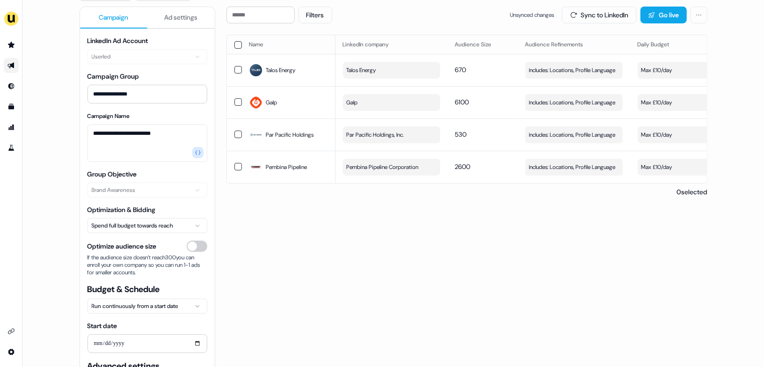
scroll to position [0, 0]
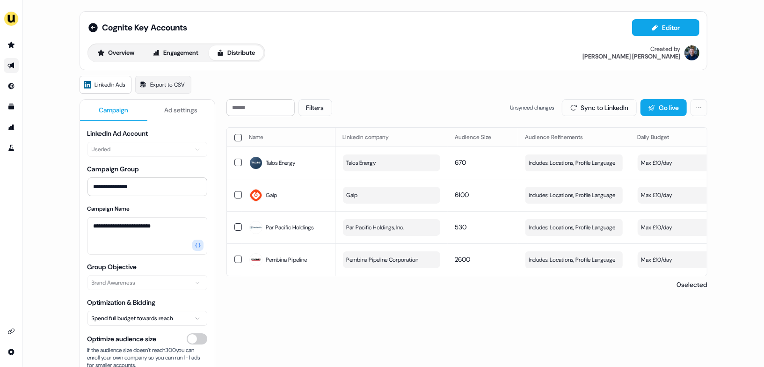
click at [179, 106] on span "Ad settings" at bounding box center [180, 109] width 33 height 9
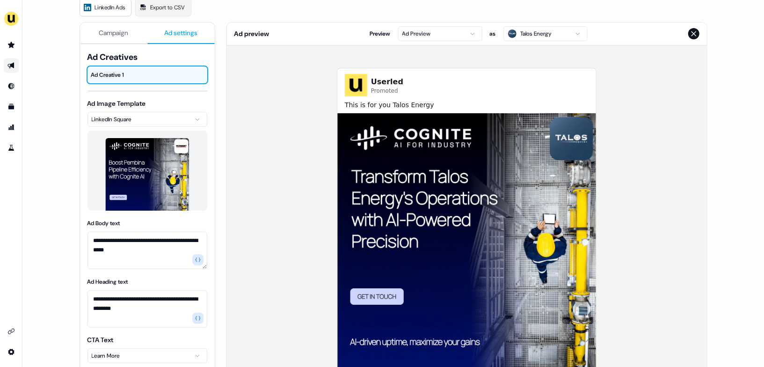
scroll to position [82, 0]
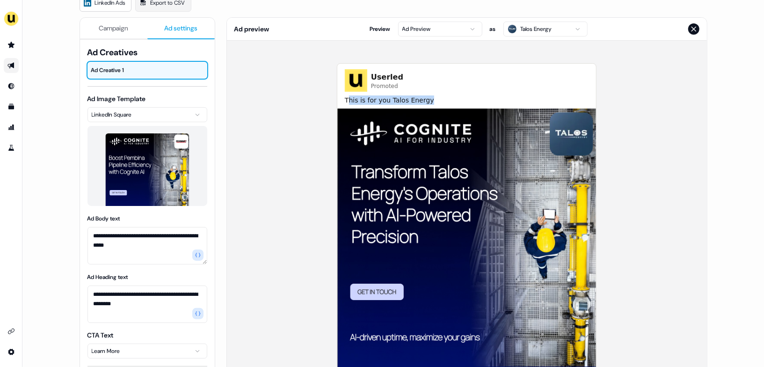
drag, startPoint x: 427, startPoint y: 102, endPoint x: 347, endPoint y: 102, distance: 80.0
click at [347, 102] on span "This is for you Talos Energy" at bounding box center [467, 99] width 244 height 9
click at [531, 31] on html "**********" at bounding box center [382, 183] width 764 height 367
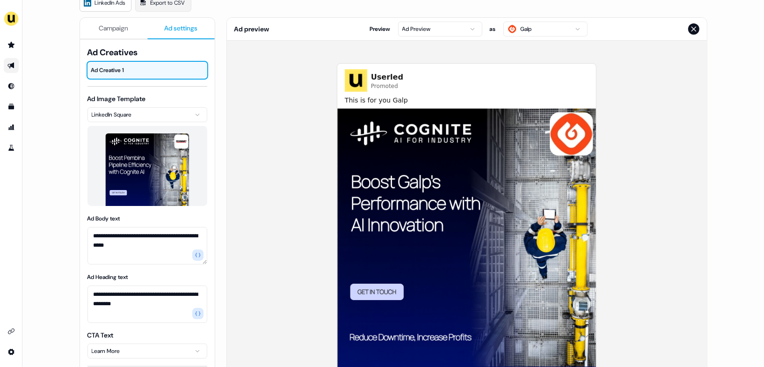
click at [261, 145] on div "Userled Promoted This is for you Galp Please click on me Galp app.userled.io Le…" at bounding box center [467, 228] width 480 height 375
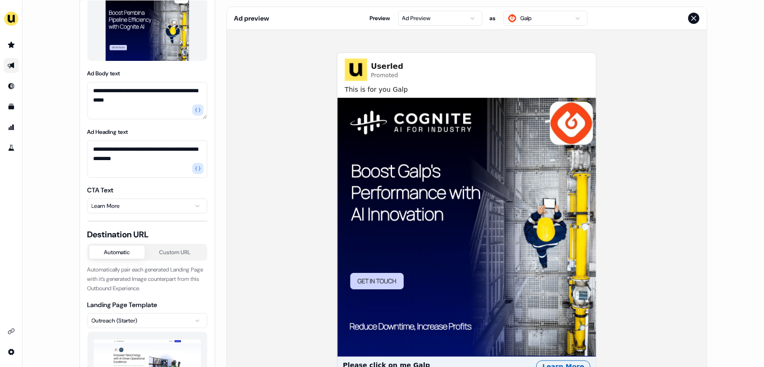
scroll to position [133, 0]
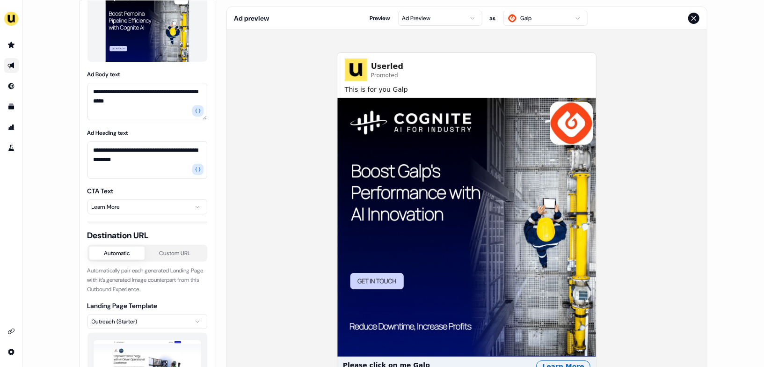
click at [443, 17] on html "**********" at bounding box center [382, 183] width 764 height 367
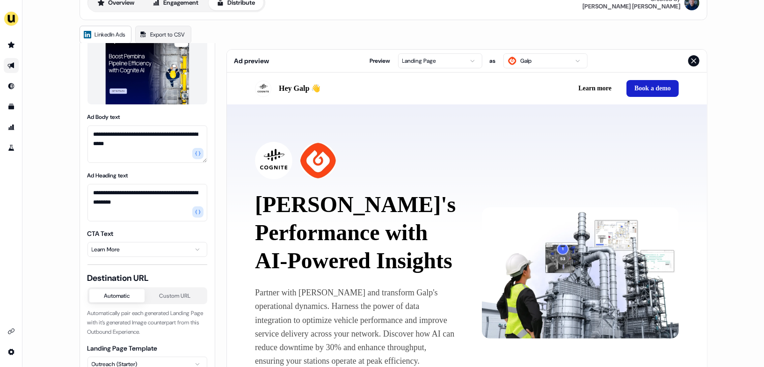
scroll to position [0, 0]
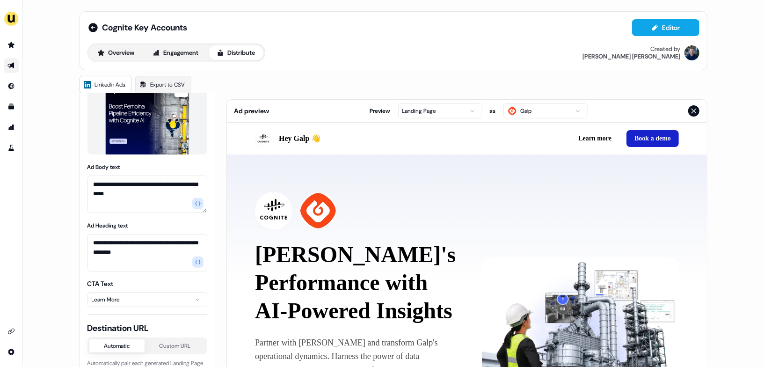
click at [692, 115] on button "Close preview" at bounding box center [694, 110] width 11 height 11
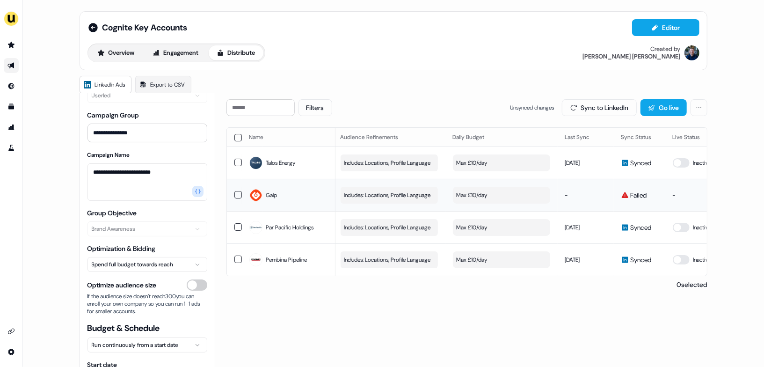
scroll to position [0, 264]
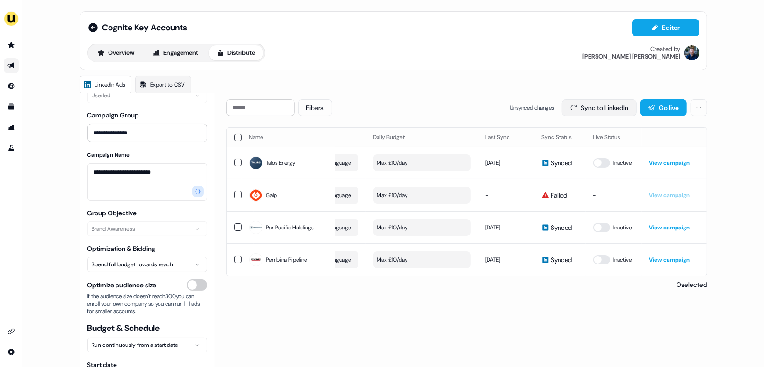
click at [591, 104] on button "Sync to LinkedIn" at bounding box center [599, 107] width 75 height 17
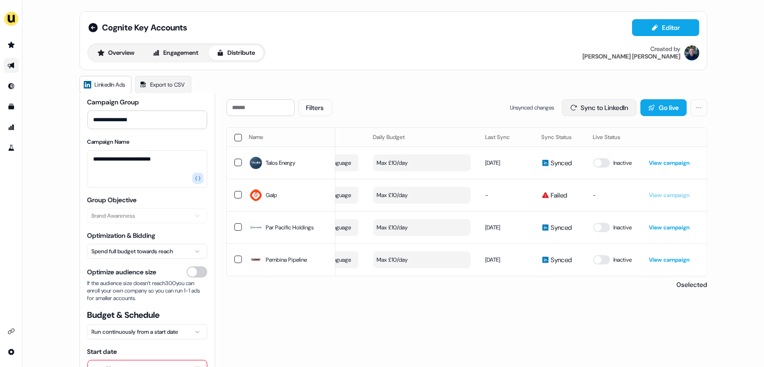
click at [581, 109] on button "Sync to LinkedIn" at bounding box center [599, 107] width 75 height 17
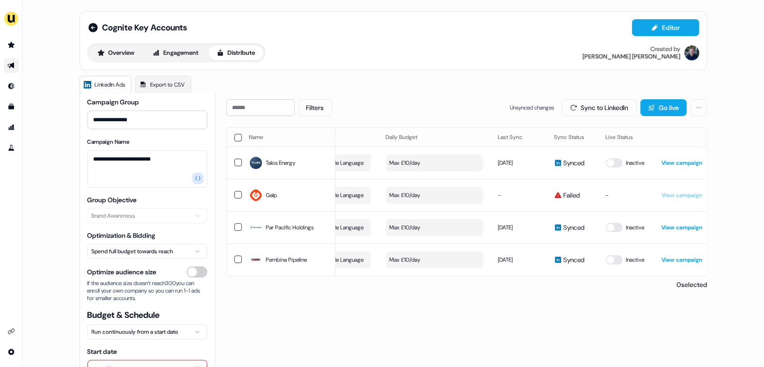
scroll to position [0, 258]
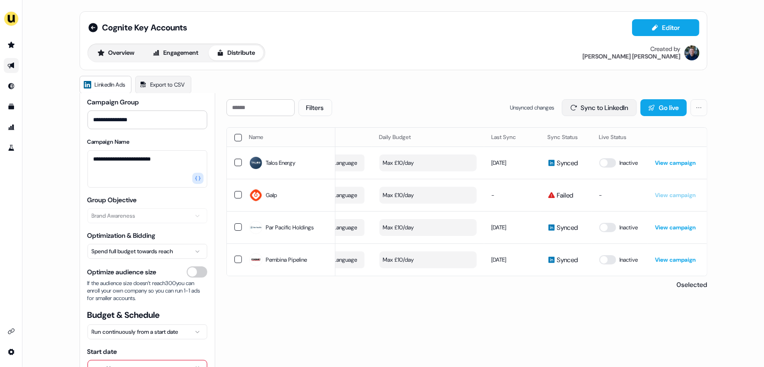
click at [585, 106] on button "Sync to LinkedIn" at bounding box center [599, 107] width 75 height 17
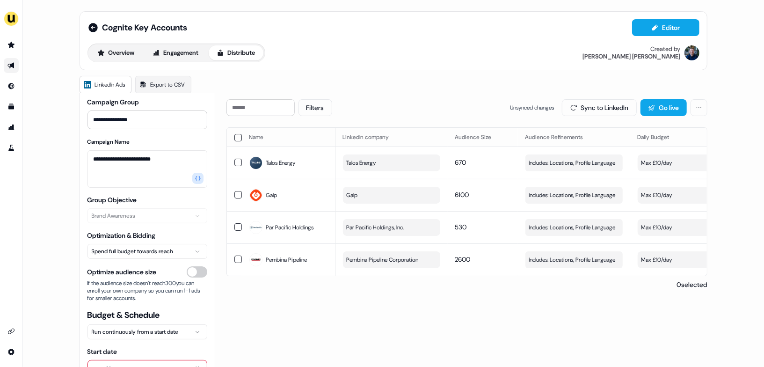
scroll to position [0, 0]
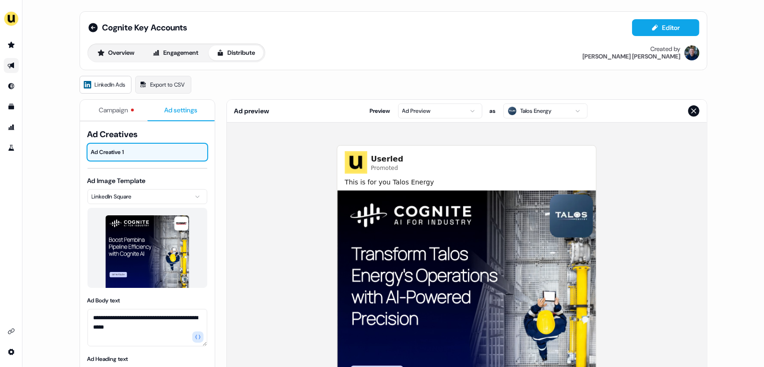
click at [173, 105] on span "Ad settings" at bounding box center [180, 109] width 33 height 9
click at [108, 106] on span "Campaign" at bounding box center [113, 109] width 29 height 9
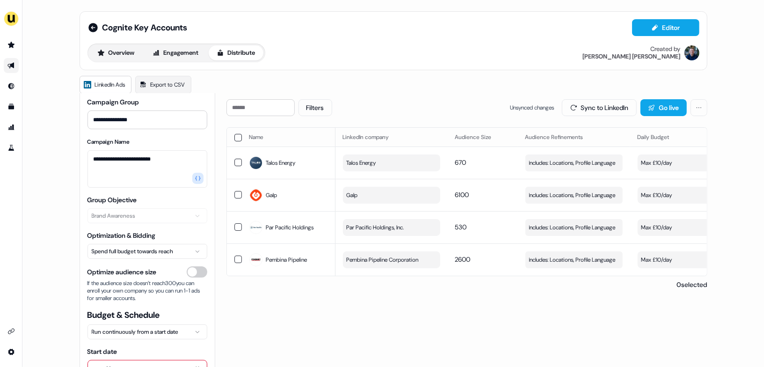
scroll to position [93, 0]
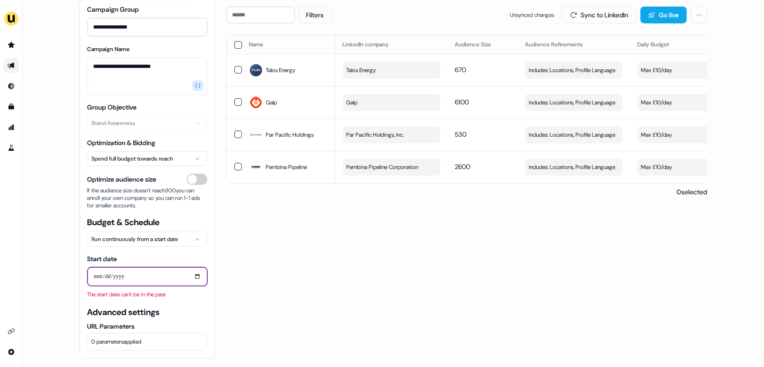
click at [198, 275] on input "**********" at bounding box center [148, 276] width 120 height 19
type input "**********"
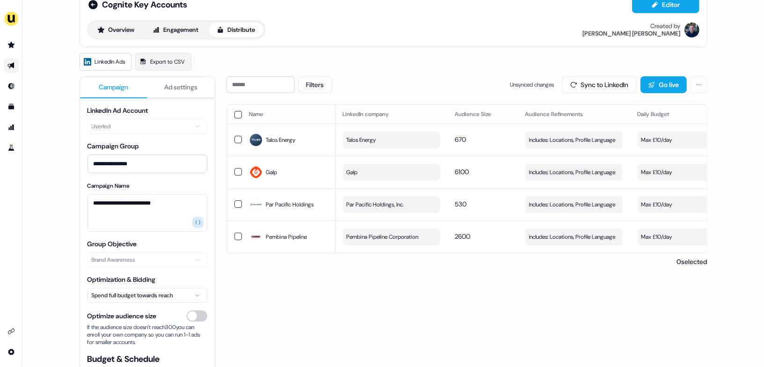
scroll to position [8, 0]
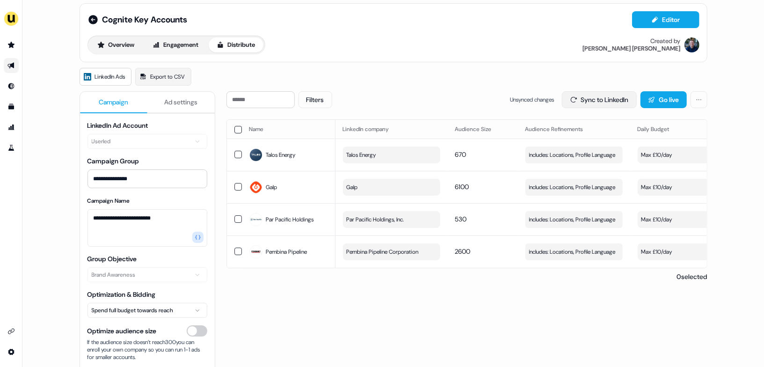
click at [593, 101] on button "Sync to LinkedIn" at bounding box center [599, 99] width 75 height 17
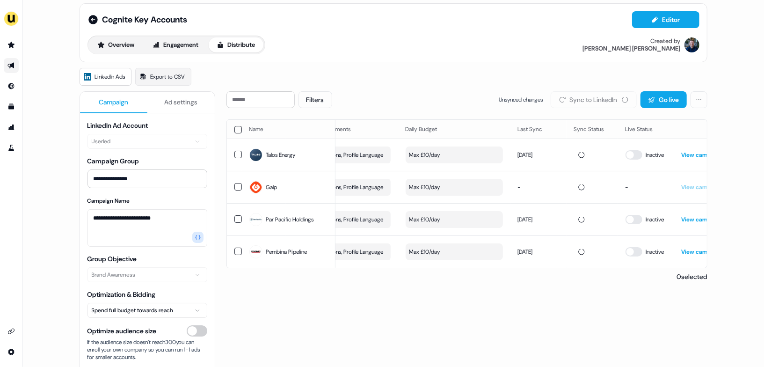
scroll to position [0, 264]
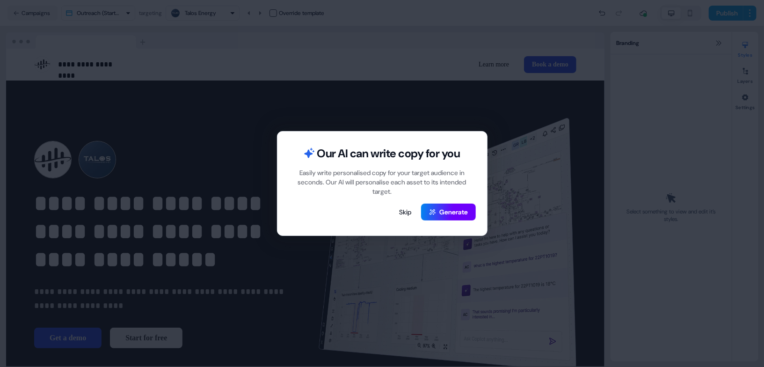
click at [449, 211] on button "Generate" at bounding box center [448, 212] width 55 height 17
